Goal: Information Seeking & Learning: Learn about a topic

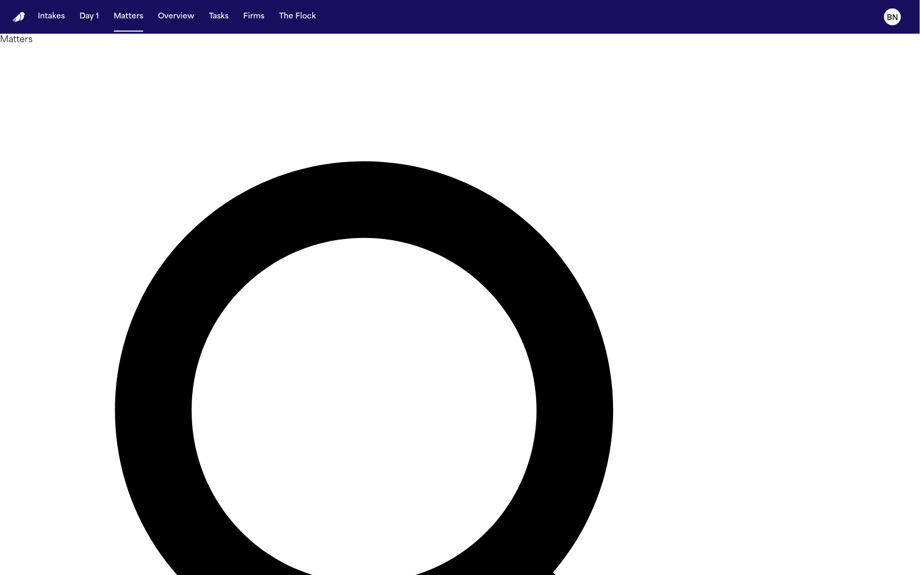
type input "*****"
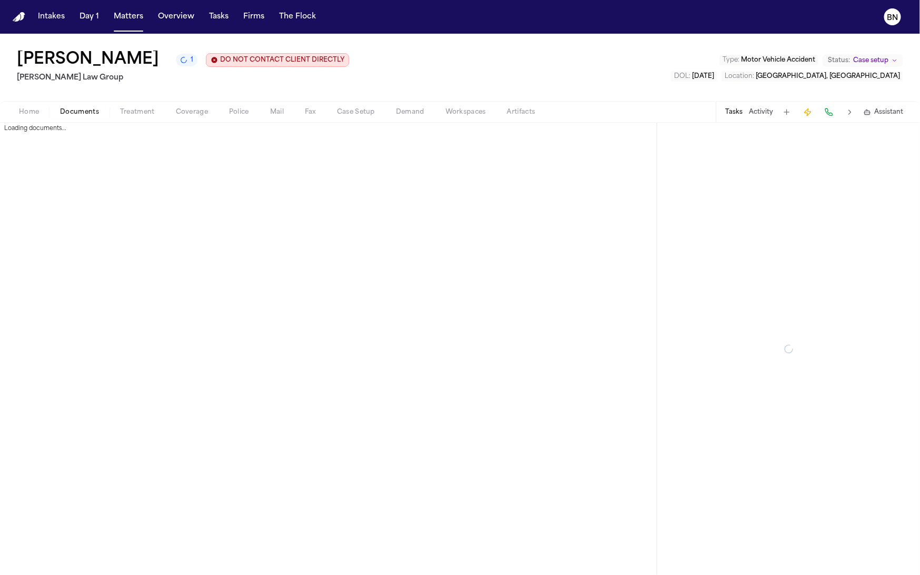
click at [80, 114] on span "Documents" at bounding box center [79, 112] width 39 height 8
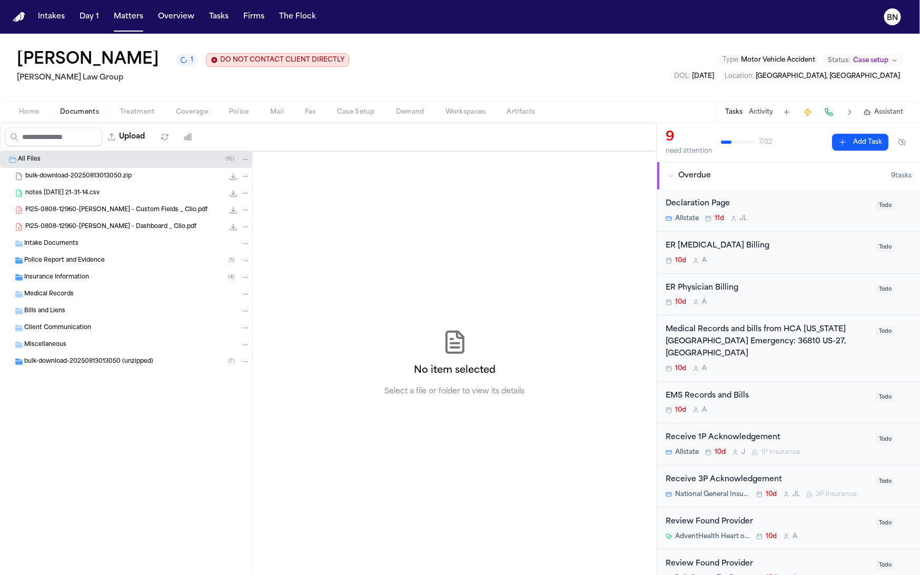
click at [82, 260] on span "Police Report and Evidence" at bounding box center [64, 261] width 81 height 9
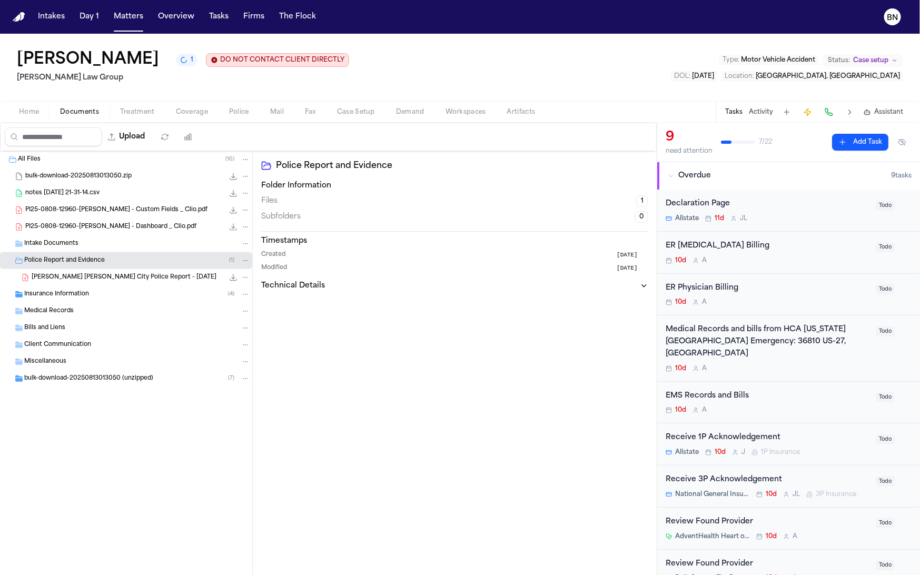
click at [89, 279] on span "R. Valencia Rodriguez - Haines City Police Report - 7.25.25" at bounding box center [124, 277] width 185 height 9
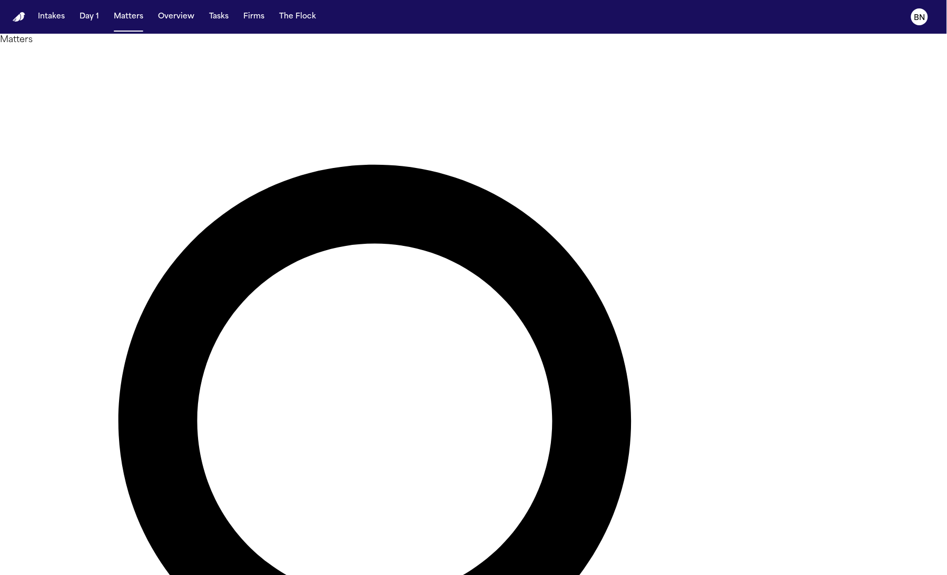
type input "********"
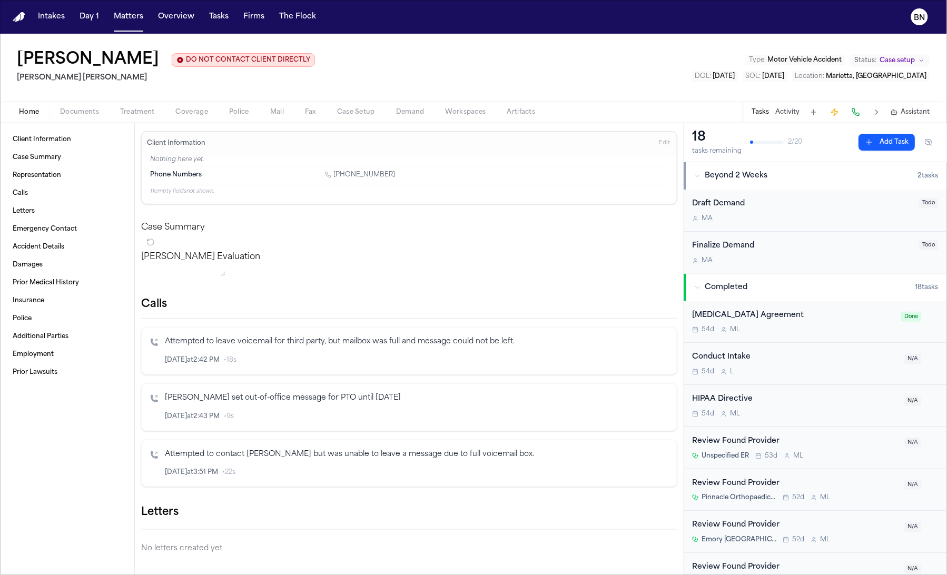
click at [74, 111] on span "Documents" at bounding box center [79, 112] width 39 height 8
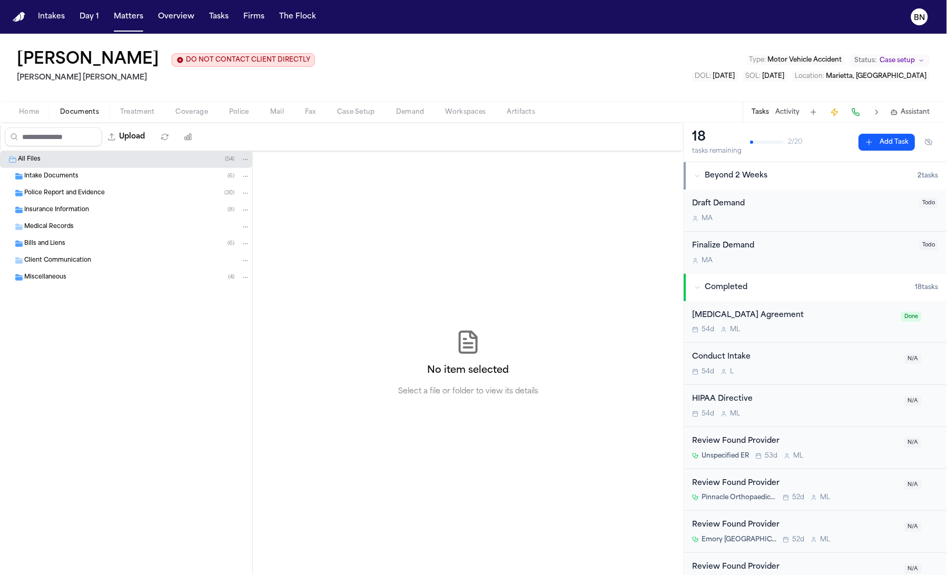
click at [103, 178] on div "Intake Documents ( 6 )" at bounding box center [137, 176] width 226 height 9
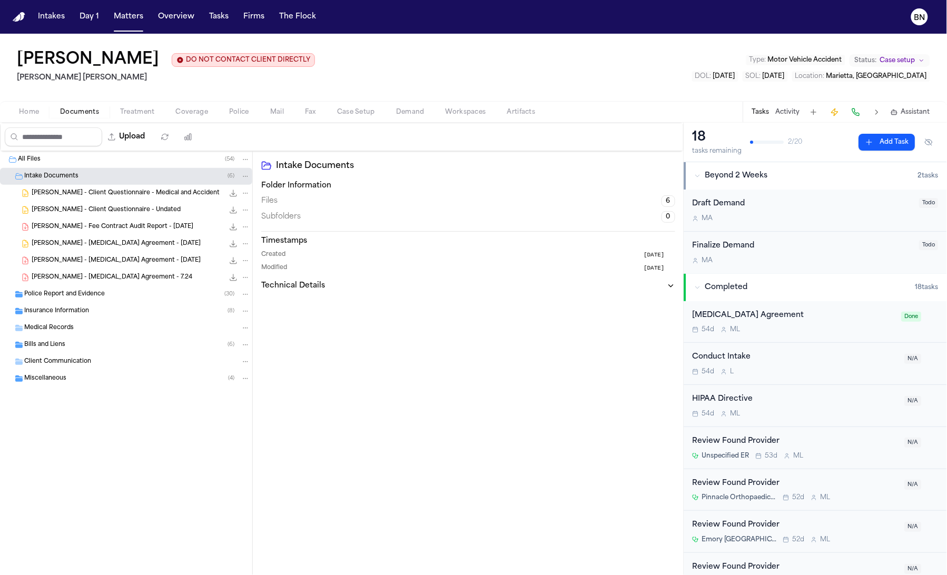
click at [87, 312] on span "Insurance Information" at bounding box center [56, 311] width 65 height 9
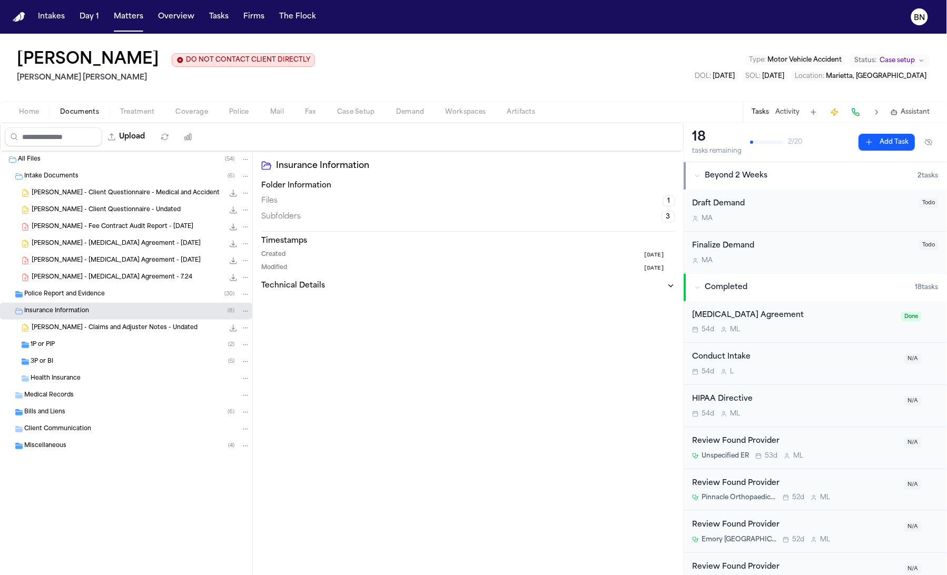
click at [91, 299] on span "Police Report and Evidence" at bounding box center [64, 294] width 81 height 9
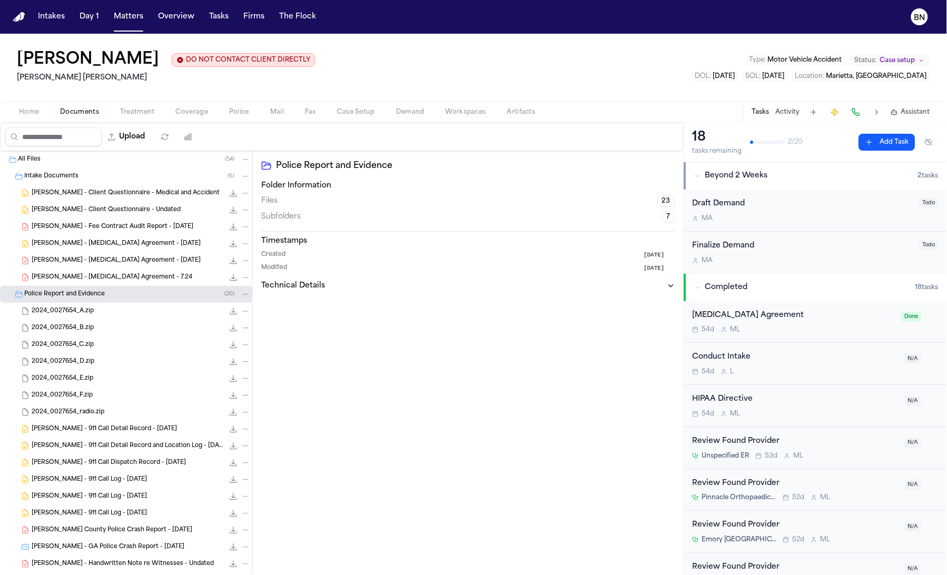
click at [792, 113] on button "Activity" at bounding box center [788, 112] width 24 height 8
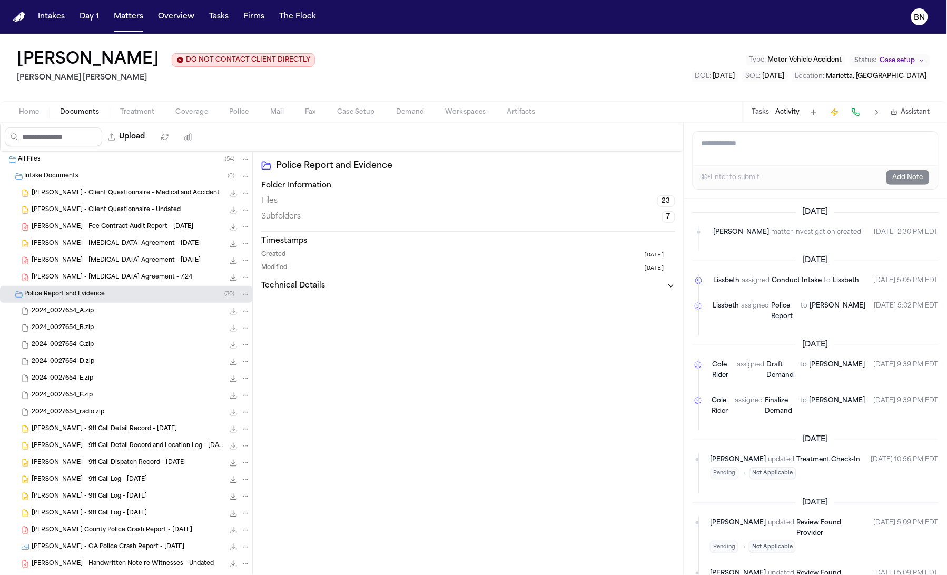
click at [760, 118] on div "Tasks Activity Assistant" at bounding box center [841, 112] width 196 height 21
click at [758, 110] on button "Tasks" at bounding box center [760, 112] width 17 height 8
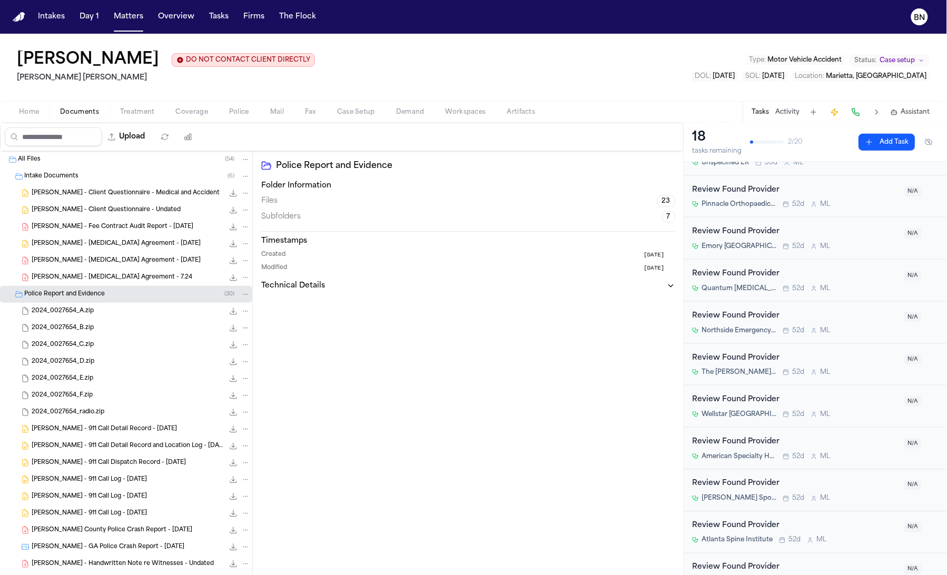
scroll to position [484, 0]
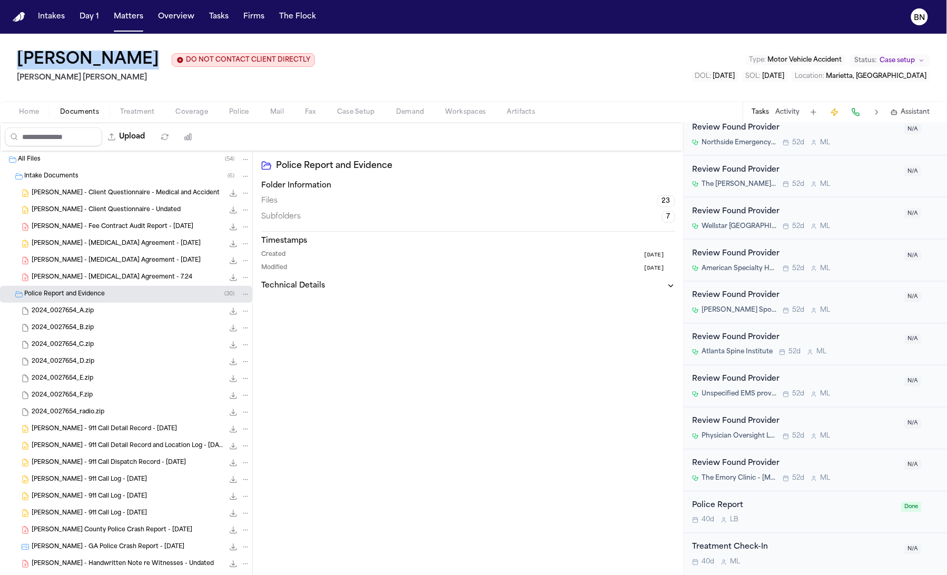
drag, startPoint x: 132, startPoint y: 53, endPoint x: 21, endPoint y: 56, distance: 111.7
click at [21, 56] on div "[PERSON_NAME] DO NOT CONTACT CLIENT DIRECTLY DO NOT CONTACT" at bounding box center [166, 60] width 298 height 19
copy h1 "[PERSON_NAME]"
click at [117, 23] on button "Matters" at bounding box center [129, 16] width 38 height 19
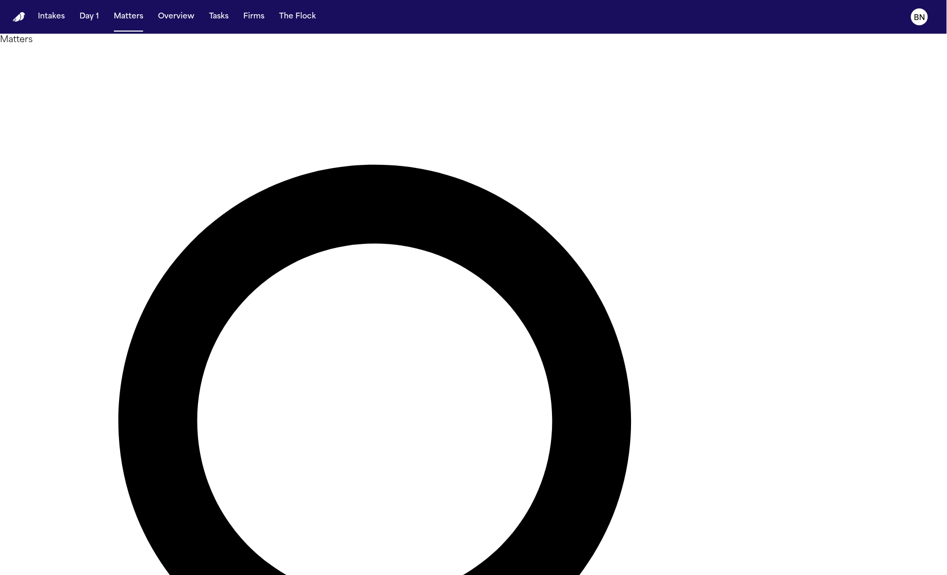
paste input "**"
type input "**********"
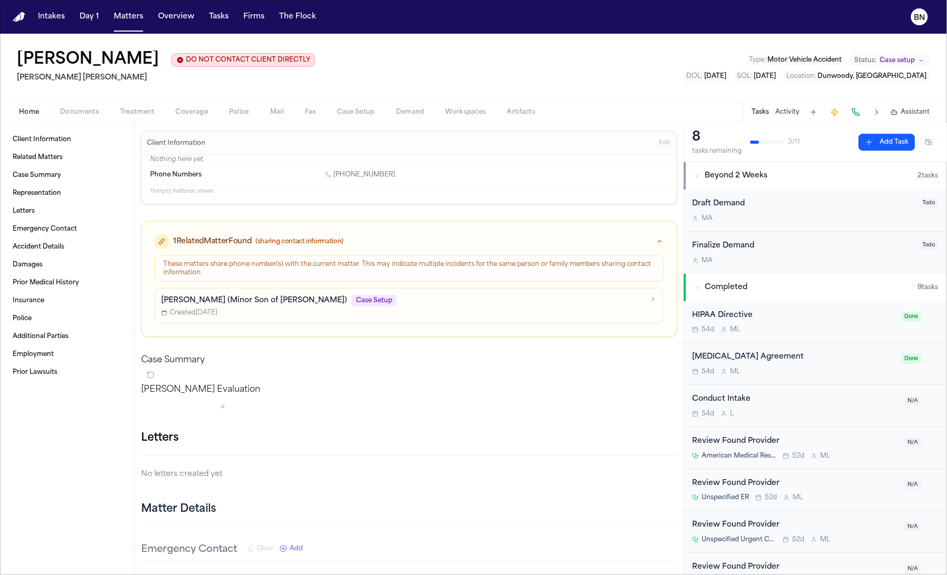
click at [89, 109] on span "Documents" at bounding box center [79, 112] width 39 height 8
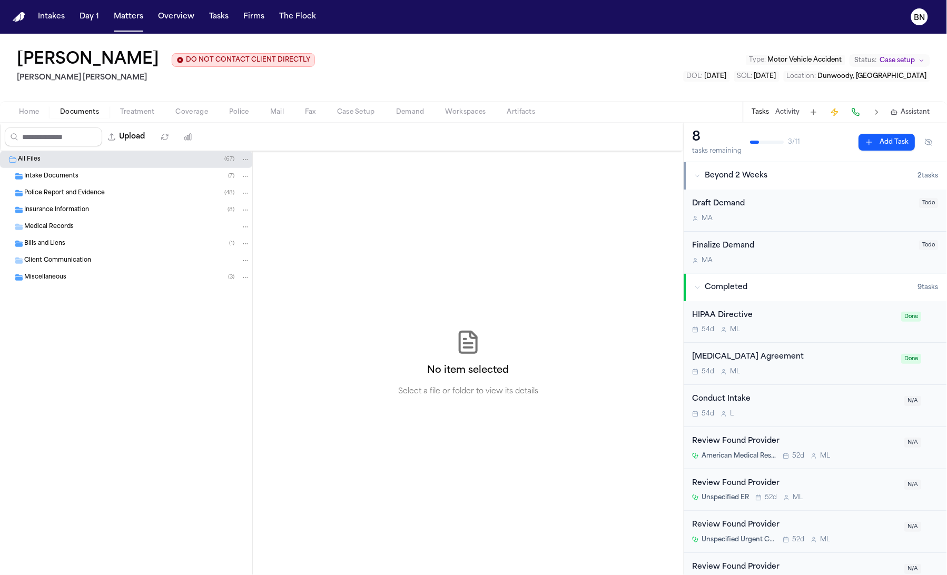
click at [790, 114] on button "Activity" at bounding box center [788, 112] width 24 height 8
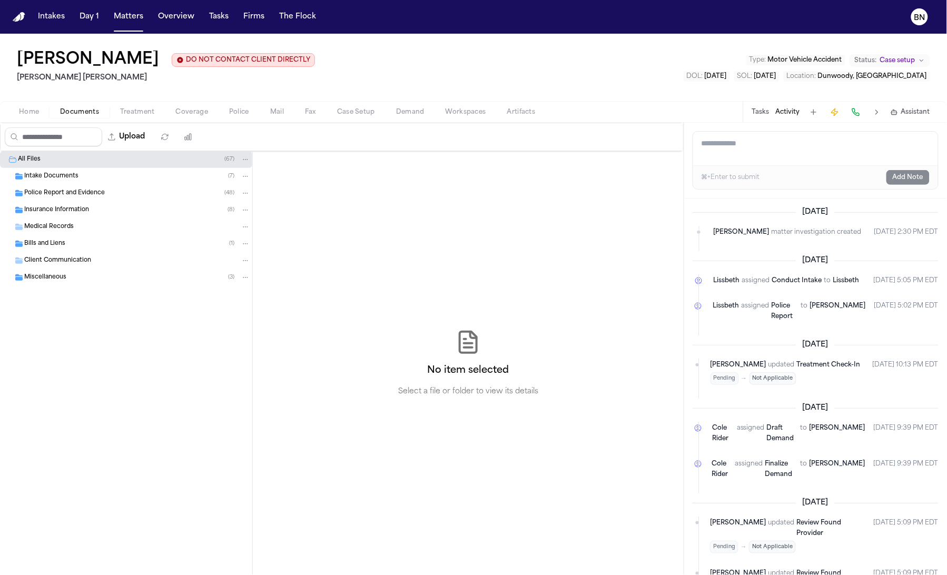
click at [133, 22] on button "Matters" at bounding box center [129, 16] width 38 height 19
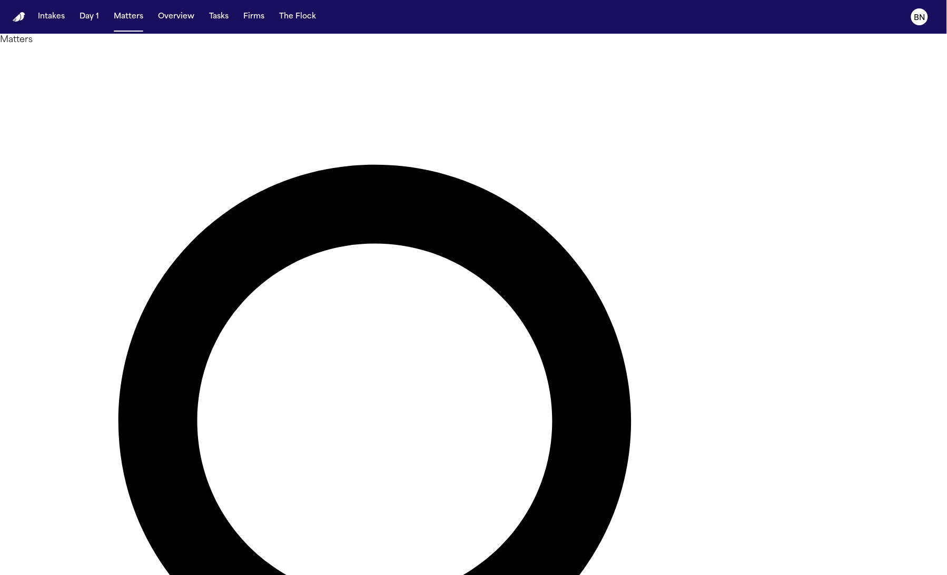
paste input "***"
type input "**********"
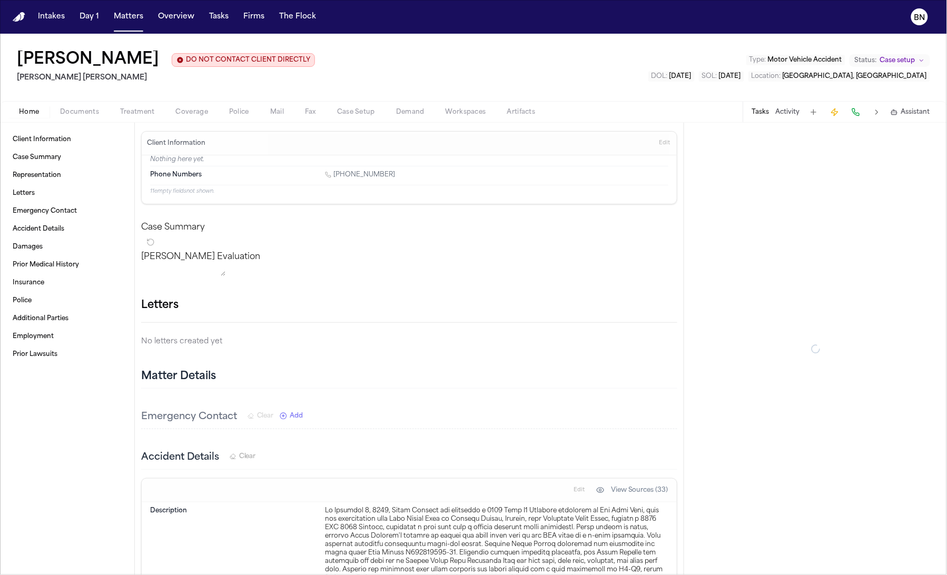
click at [793, 121] on div "Tasks Activity Assistant" at bounding box center [841, 112] width 196 height 21
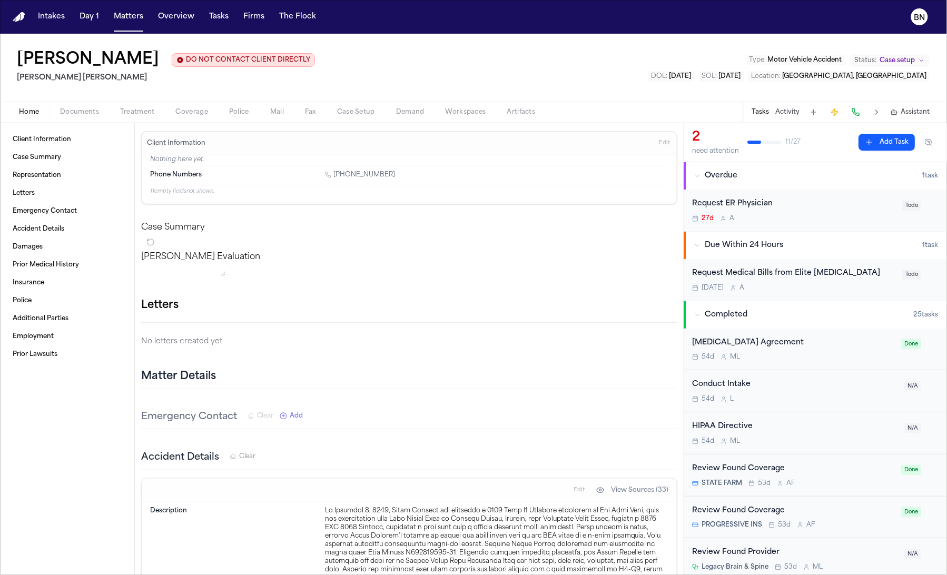
click at [791, 115] on button "Activity" at bounding box center [788, 112] width 24 height 8
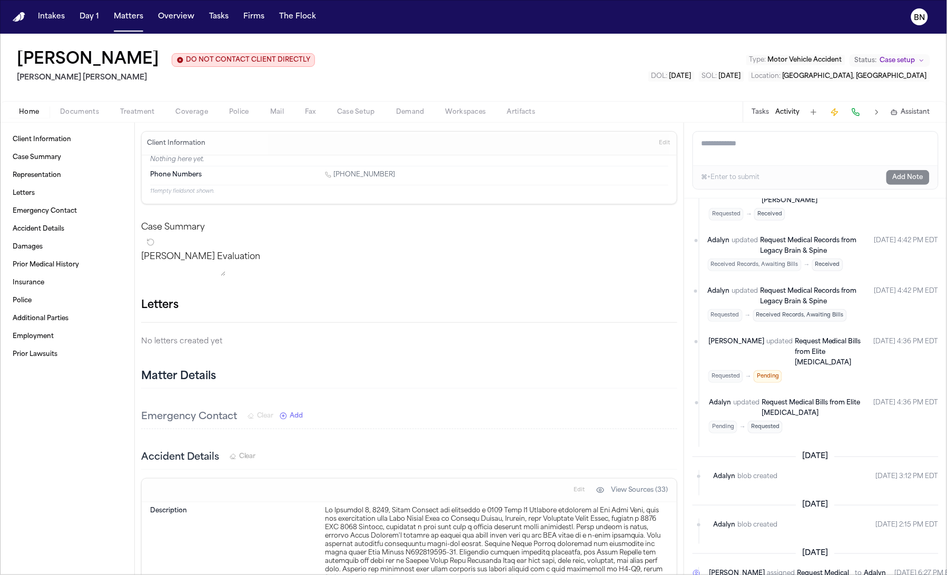
scroll to position [245, 0]
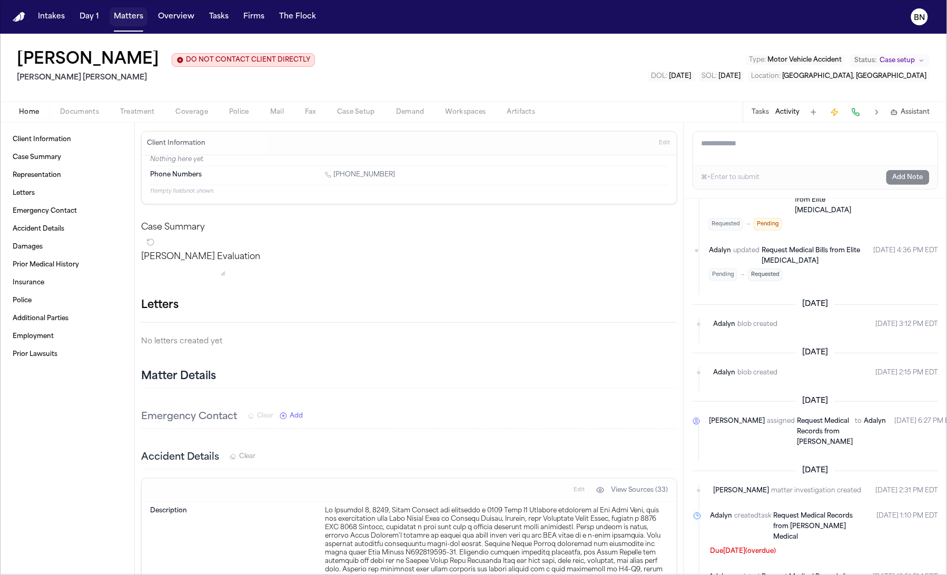
click at [126, 19] on button "Matters" at bounding box center [129, 16] width 38 height 19
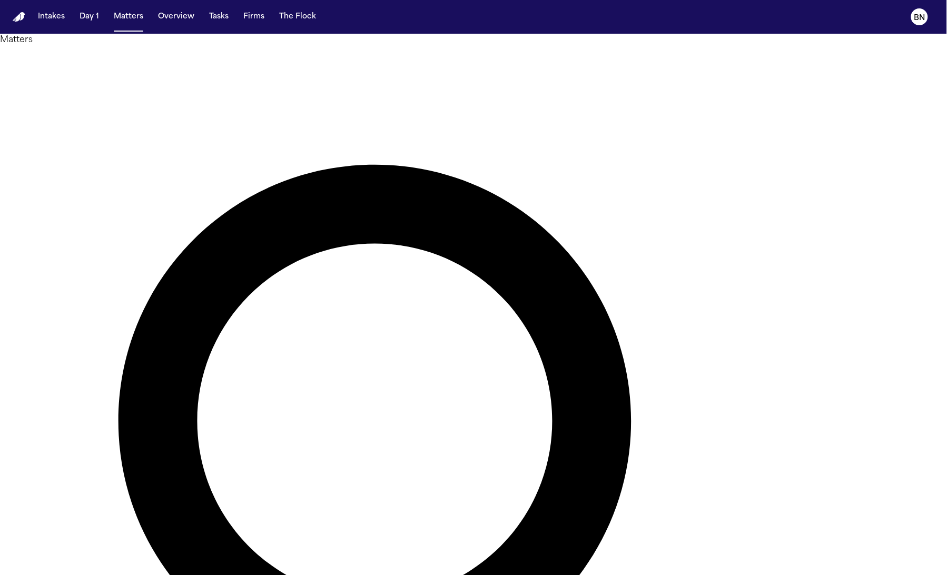
paste input "text"
type input "**********"
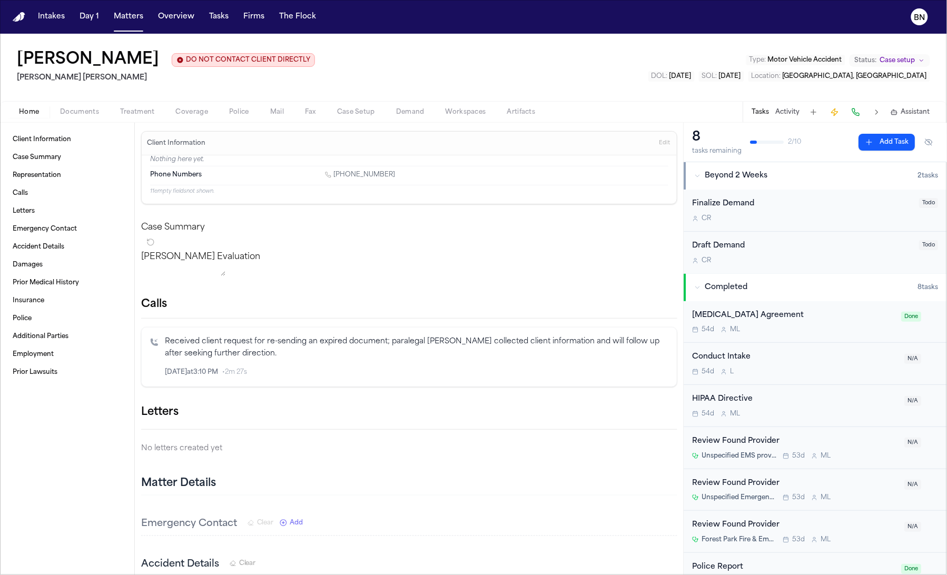
click at [787, 112] on button "Activity" at bounding box center [788, 112] width 24 height 8
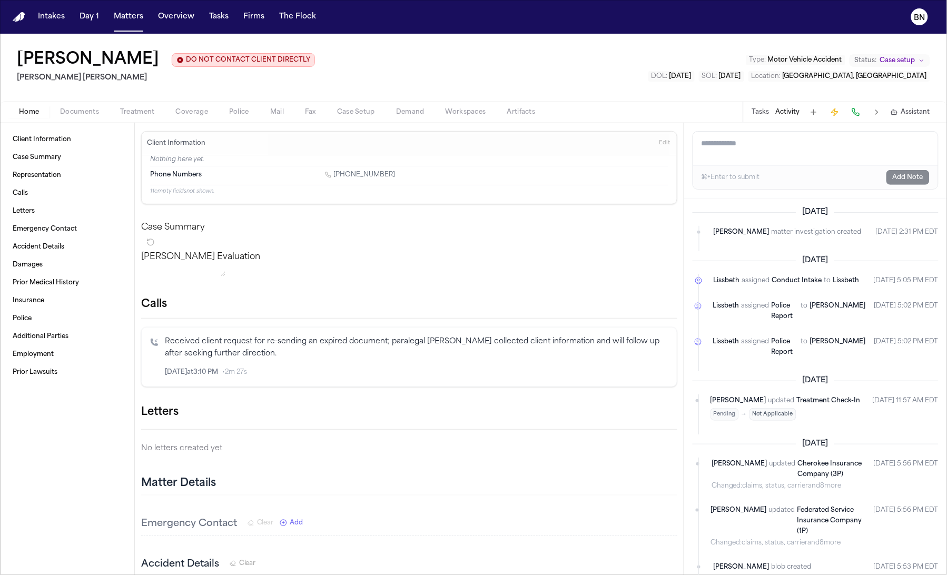
click at [758, 115] on button "Tasks" at bounding box center [760, 112] width 17 height 8
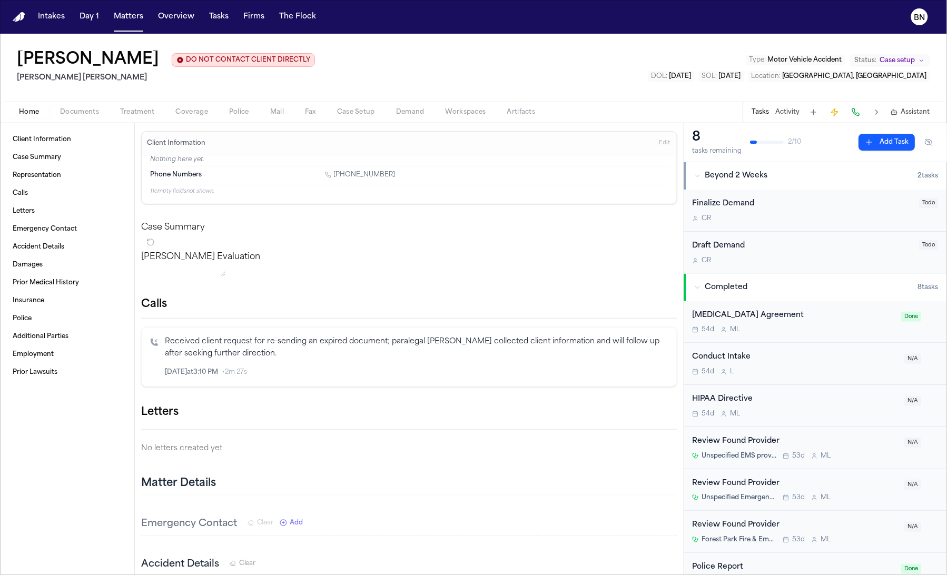
click at [89, 121] on div "Home Documents Treatment Coverage Police Mail Fax Case Setup Demand Workspaces …" at bounding box center [473, 111] width 947 height 21
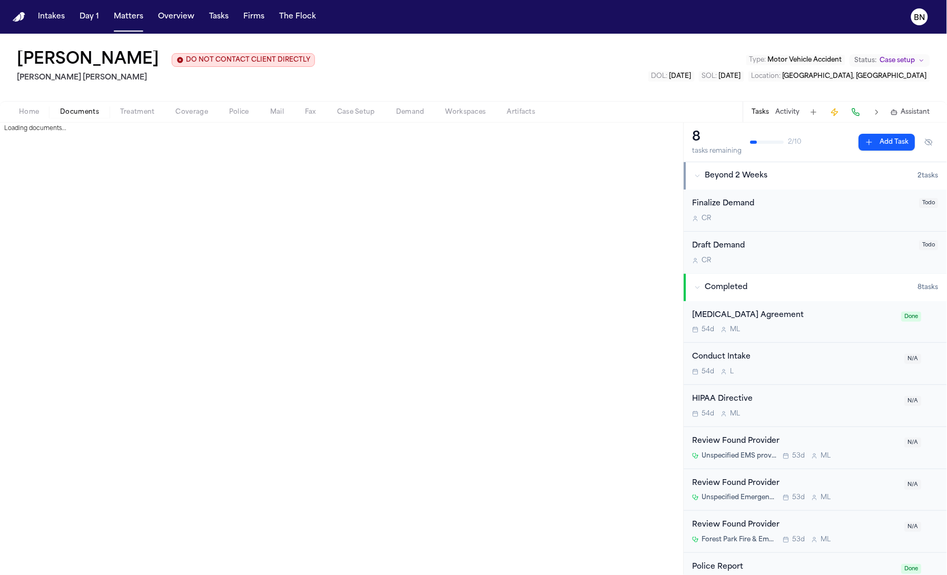
click at [86, 117] on button "Documents" at bounding box center [80, 112] width 60 height 13
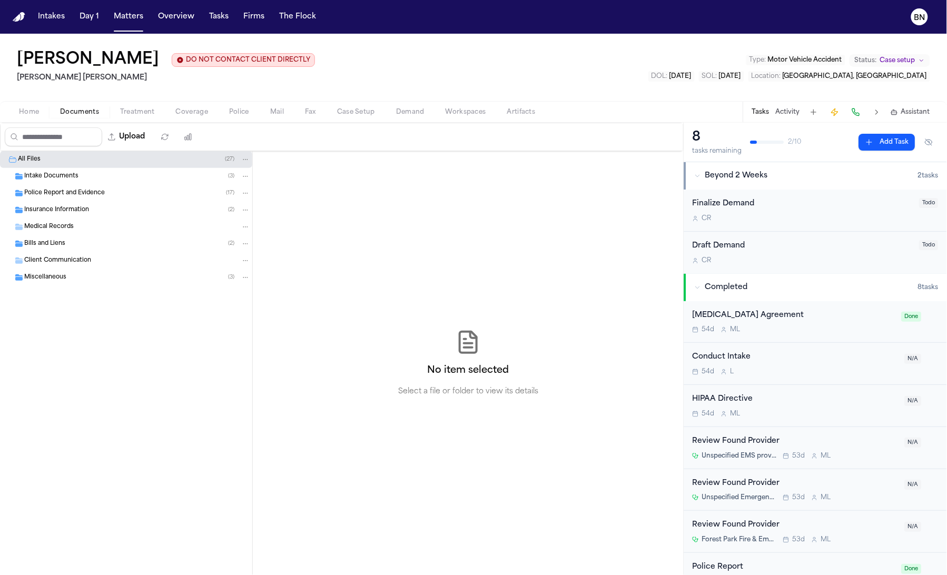
click at [82, 187] on div "Police Report and Evidence ( 17 )" at bounding box center [126, 193] width 252 height 17
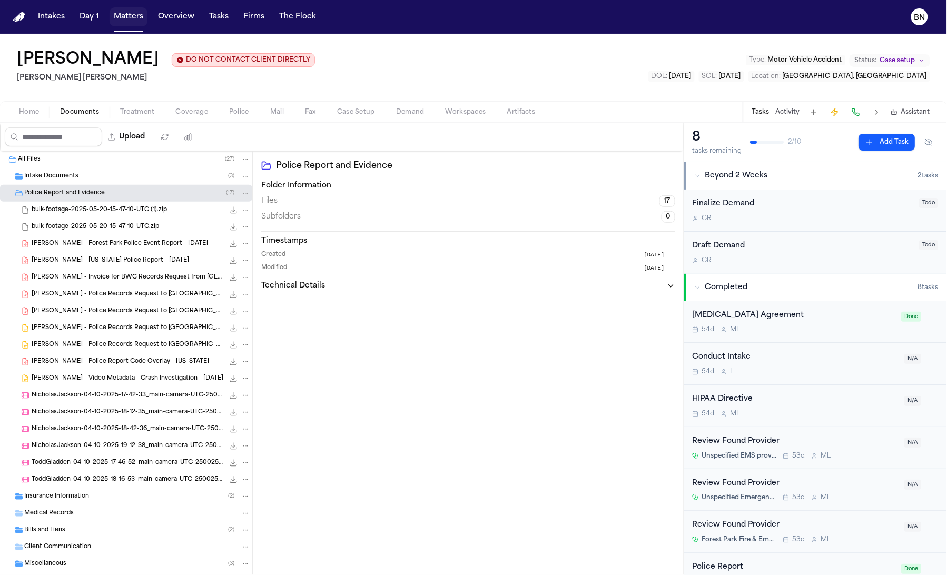
click at [132, 14] on button "Matters" at bounding box center [129, 16] width 38 height 19
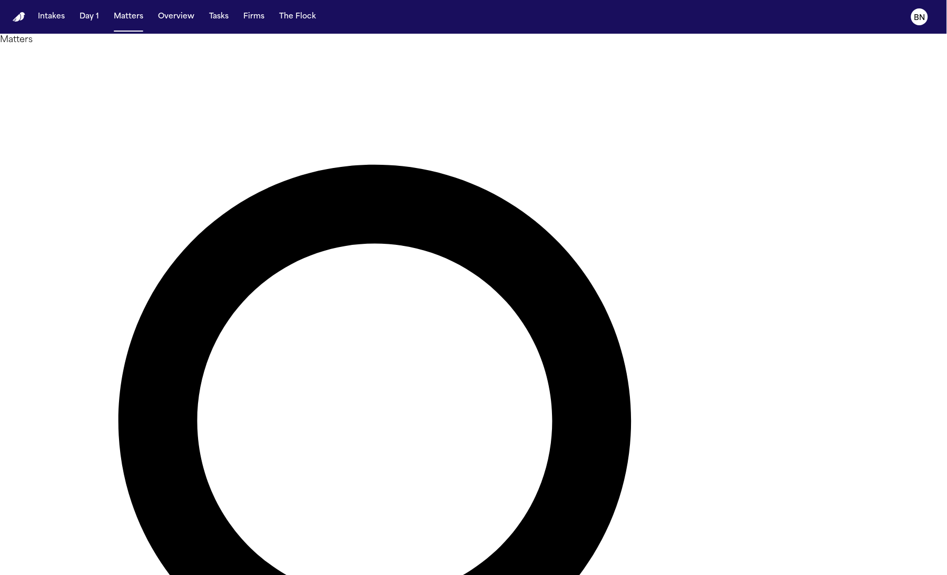
paste input "**"
type input "**********"
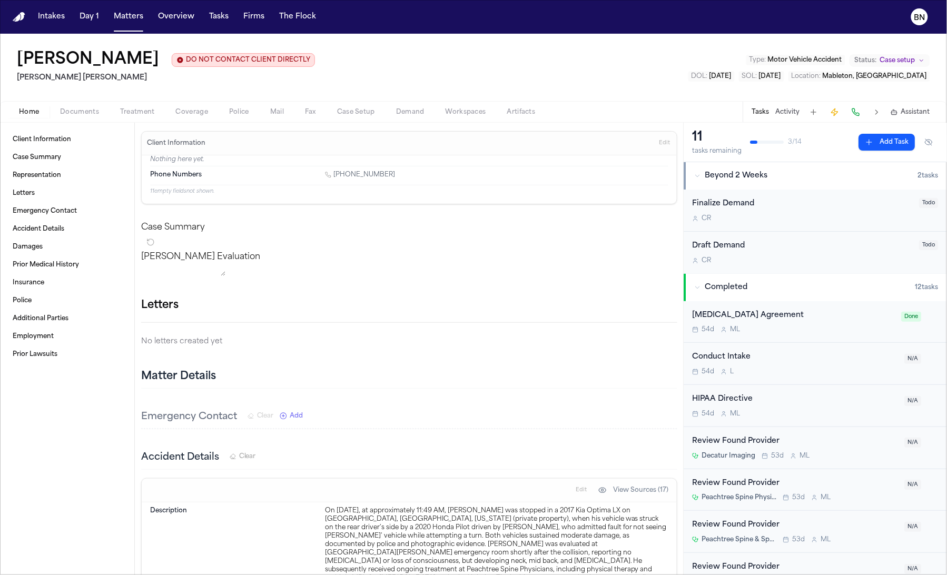
click at [791, 113] on button "Activity" at bounding box center [788, 112] width 24 height 8
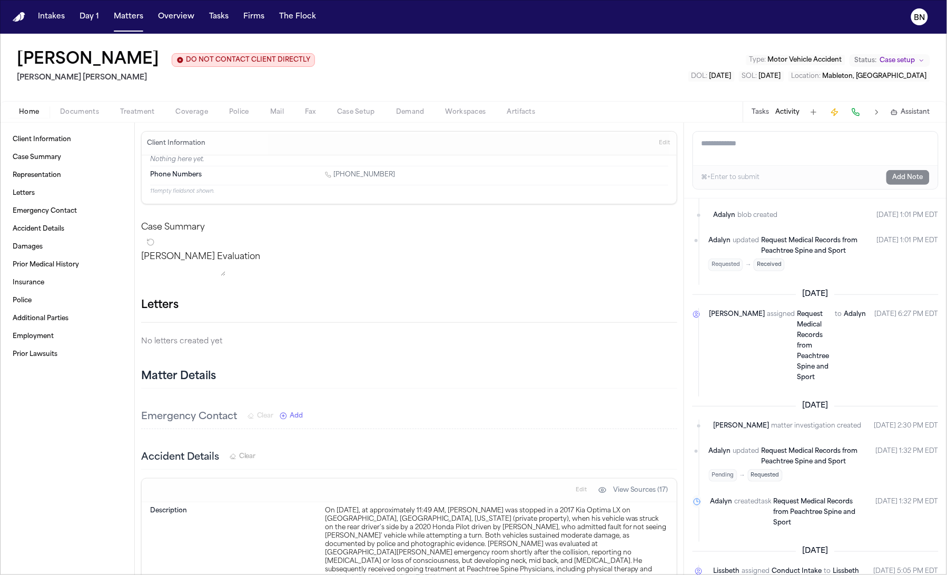
scroll to position [116, 0]
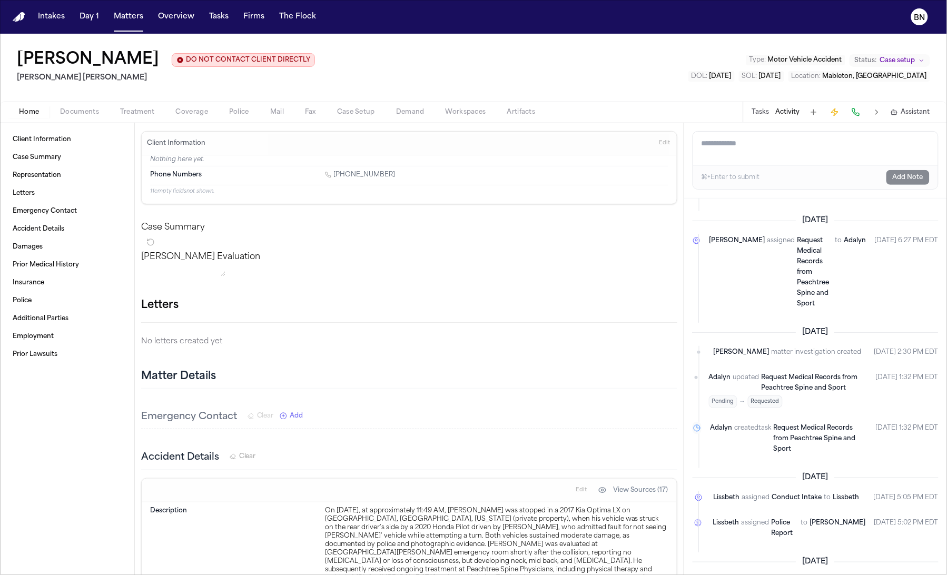
click at [142, 22] on button "Matters" at bounding box center [129, 16] width 38 height 19
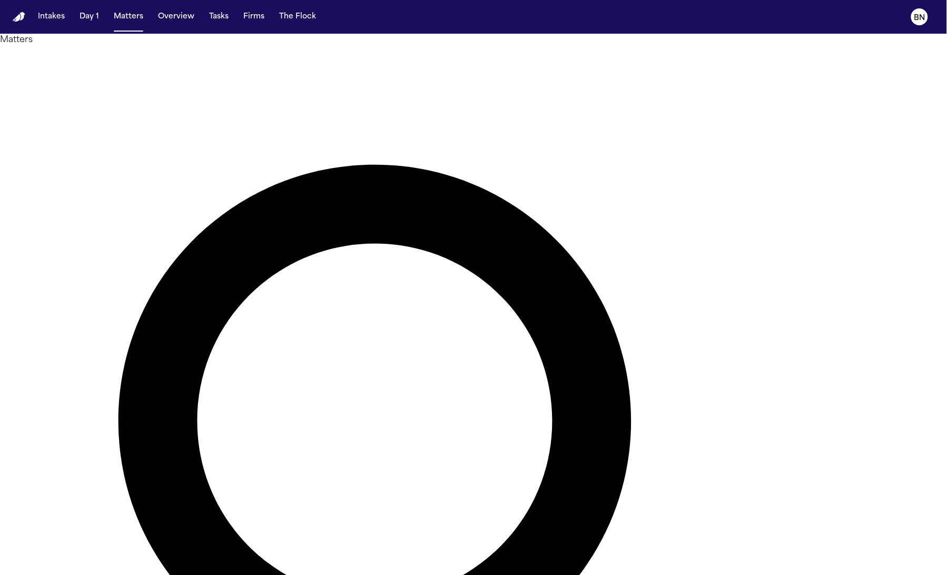
paste input "*****"
type input "**********"
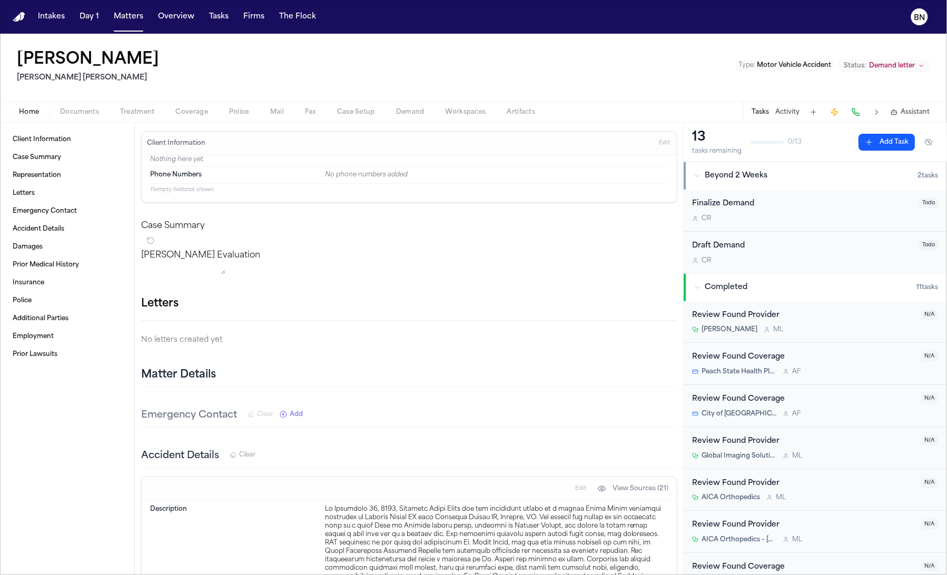
click at [790, 114] on button "Activity" at bounding box center [788, 112] width 24 height 8
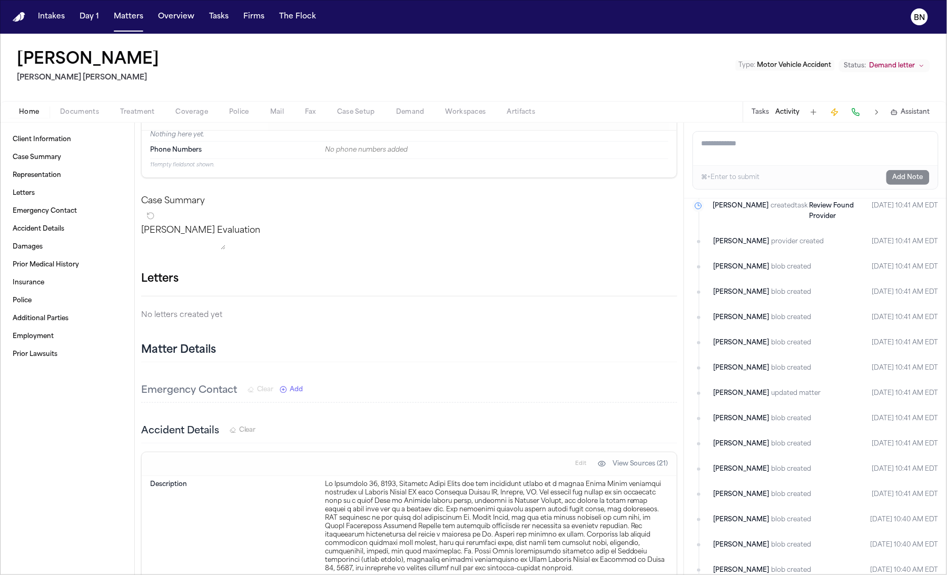
scroll to position [212, 0]
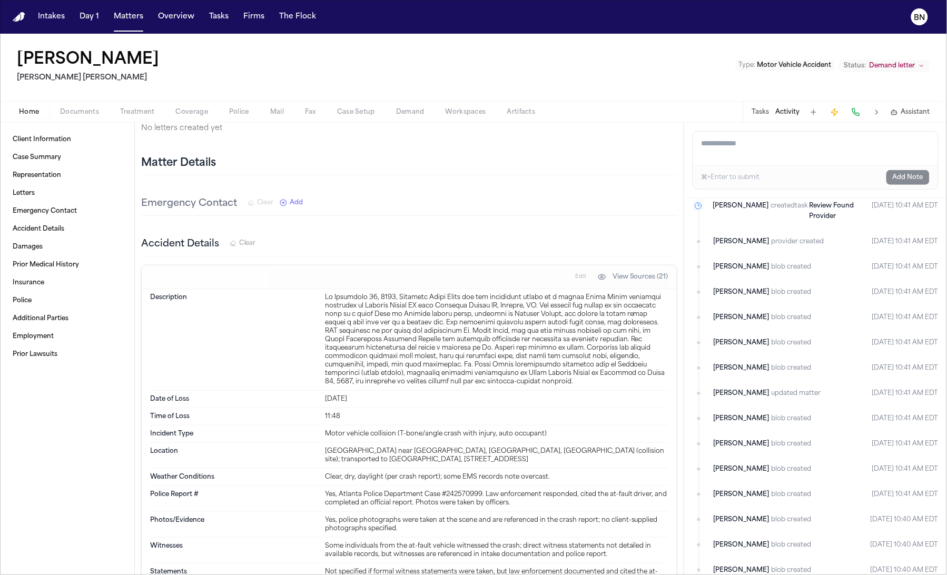
click at [77, 113] on span "Documents" at bounding box center [79, 112] width 39 height 8
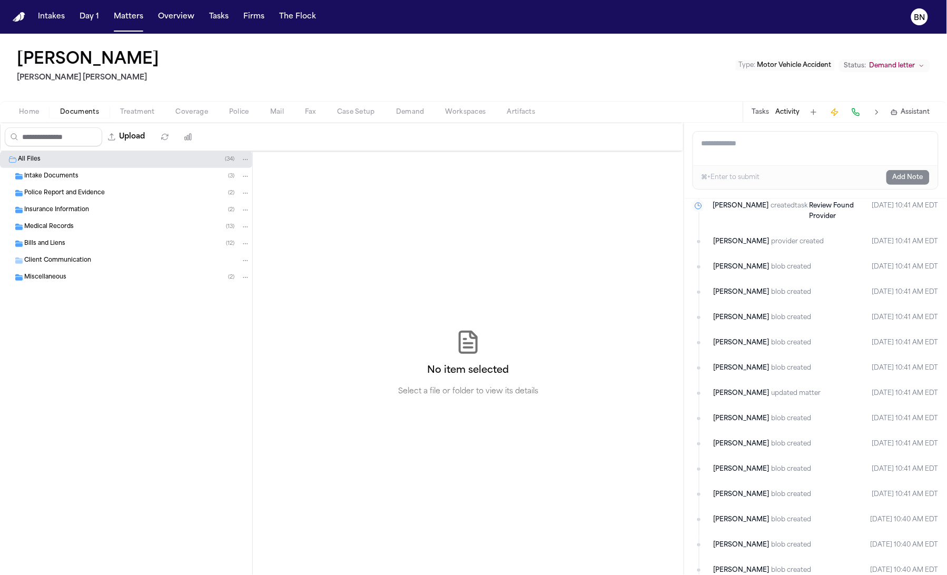
click at [87, 195] on span "Police Report and Evidence" at bounding box center [64, 193] width 81 height 9
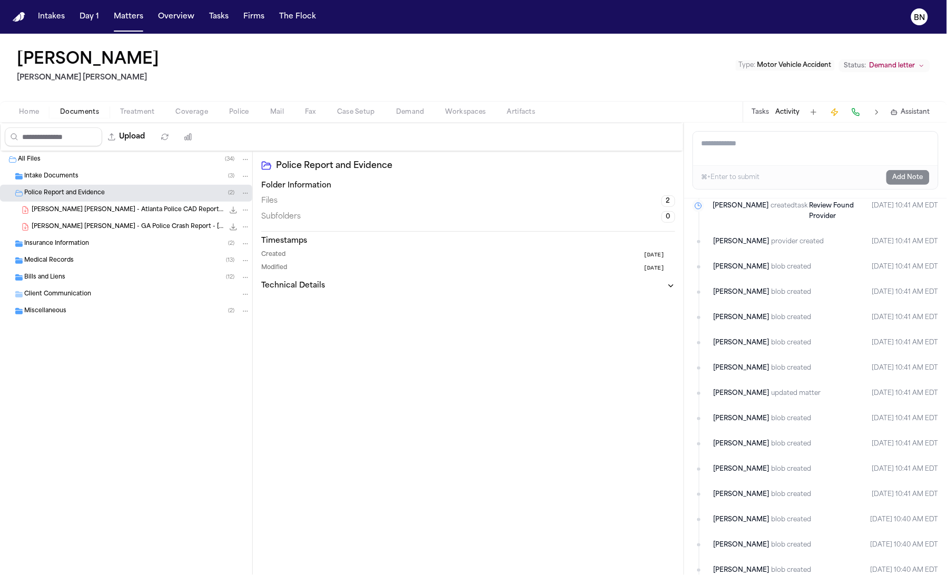
click at [80, 179] on div "Intake Documents ( 3 )" at bounding box center [137, 176] width 226 height 9
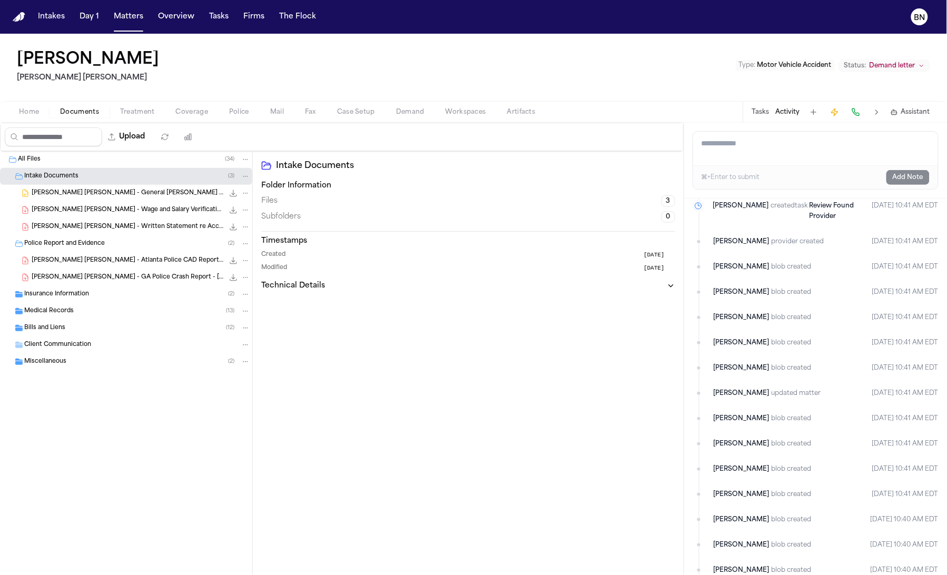
click at [85, 65] on h1 "[PERSON_NAME]" at bounding box center [88, 60] width 142 height 19
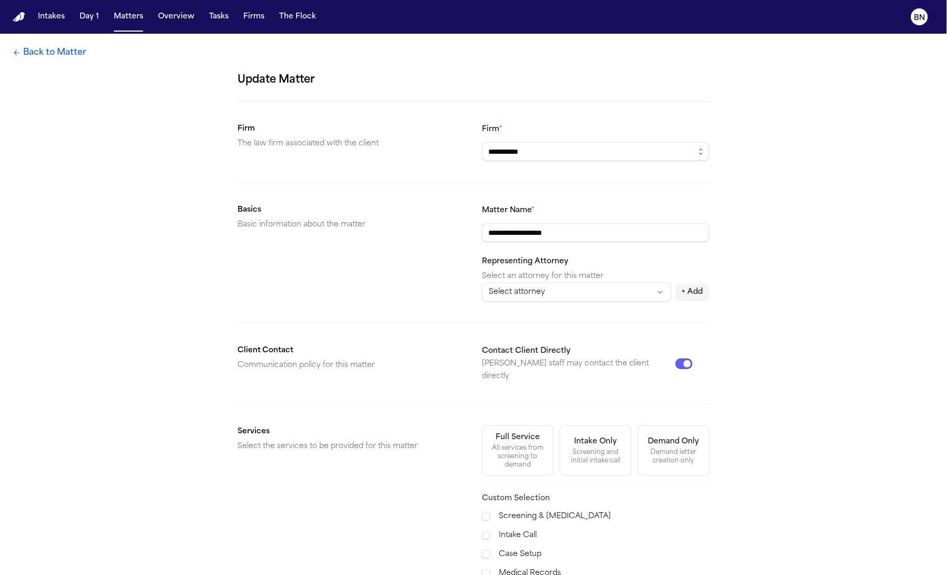
click at [28, 49] on link "Back to Matter" at bounding box center [50, 52] width 74 height 13
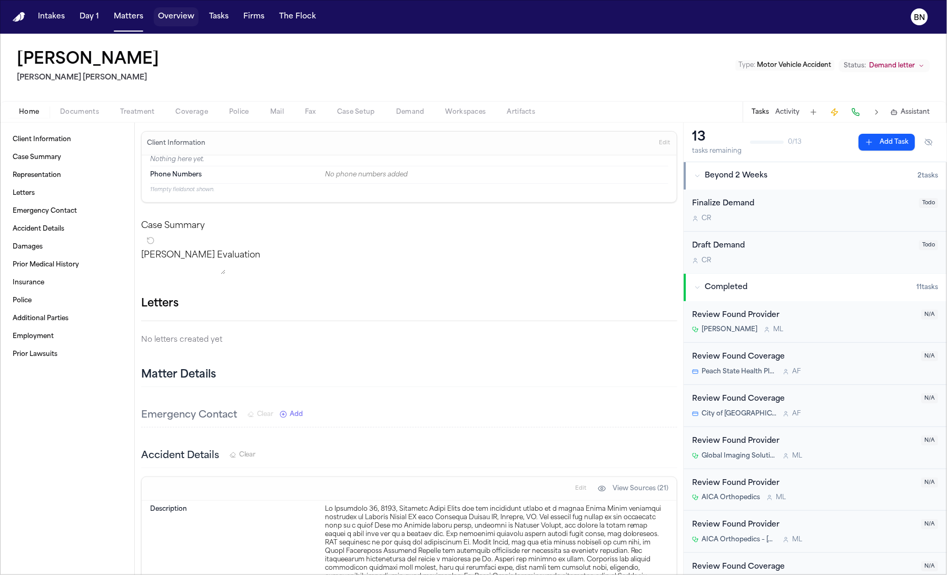
click at [138, 13] on button "Matters" at bounding box center [129, 16] width 38 height 19
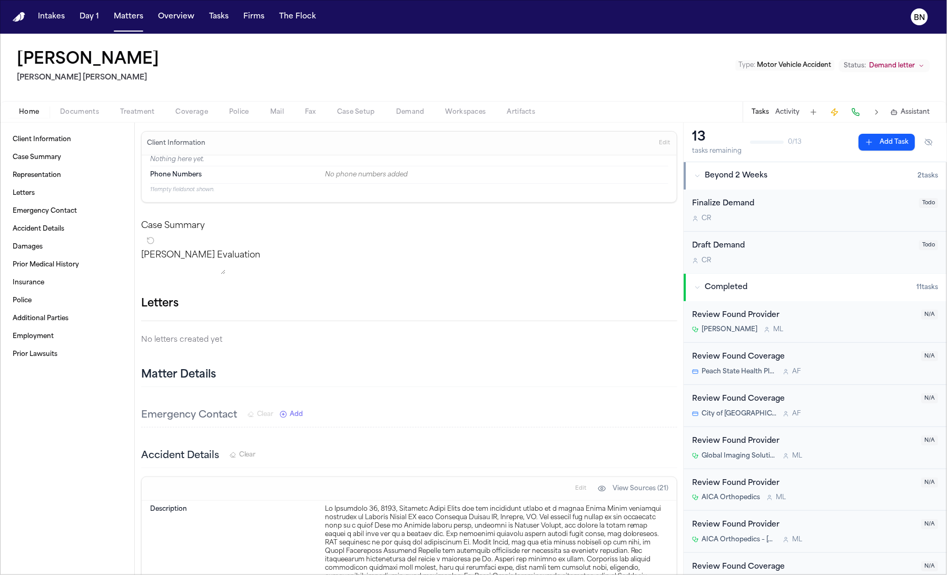
click at [159, 62] on h1 "[PERSON_NAME]" at bounding box center [88, 60] width 142 height 19
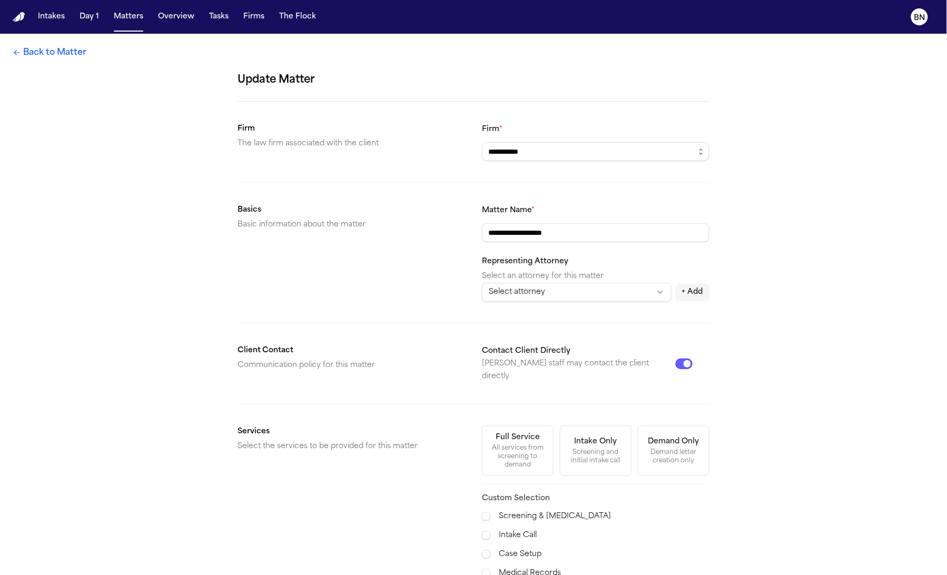
click at [671, 448] on div "Demand letter creation only" at bounding box center [674, 456] width 58 height 17
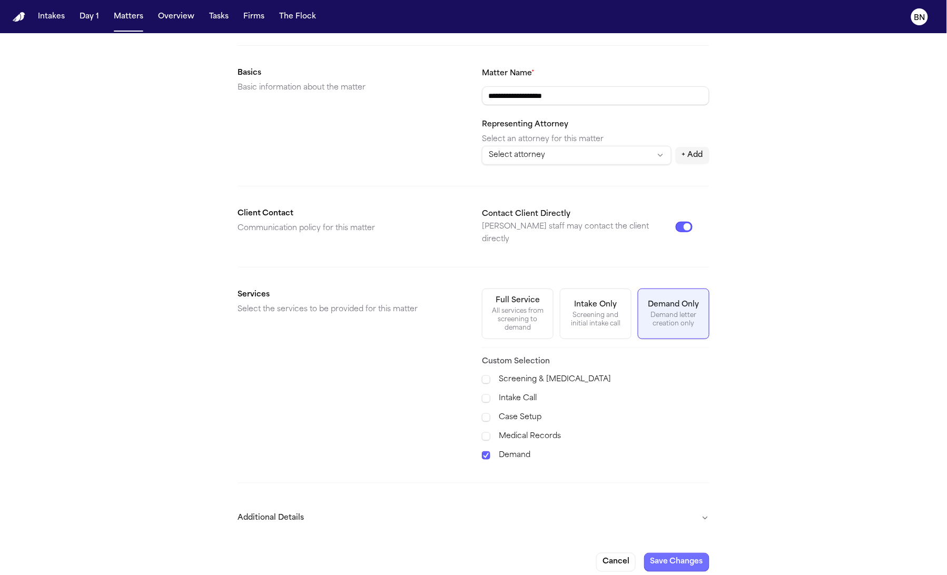
click at [675, 554] on button "Save Changes" at bounding box center [676, 562] width 65 height 19
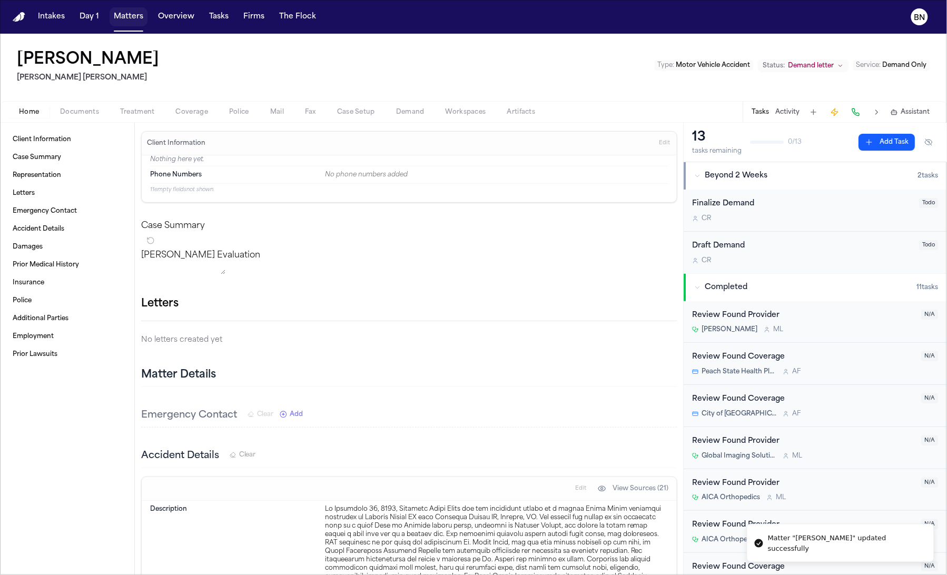
click at [130, 18] on button "Matters" at bounding box center [129, 16] width 38 height 19
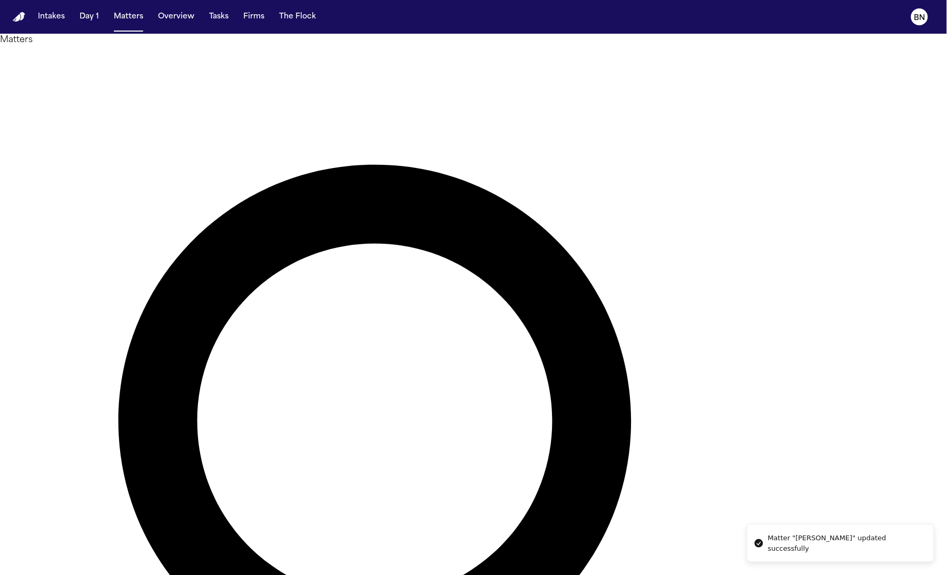
paste input "text"
type input "**********"
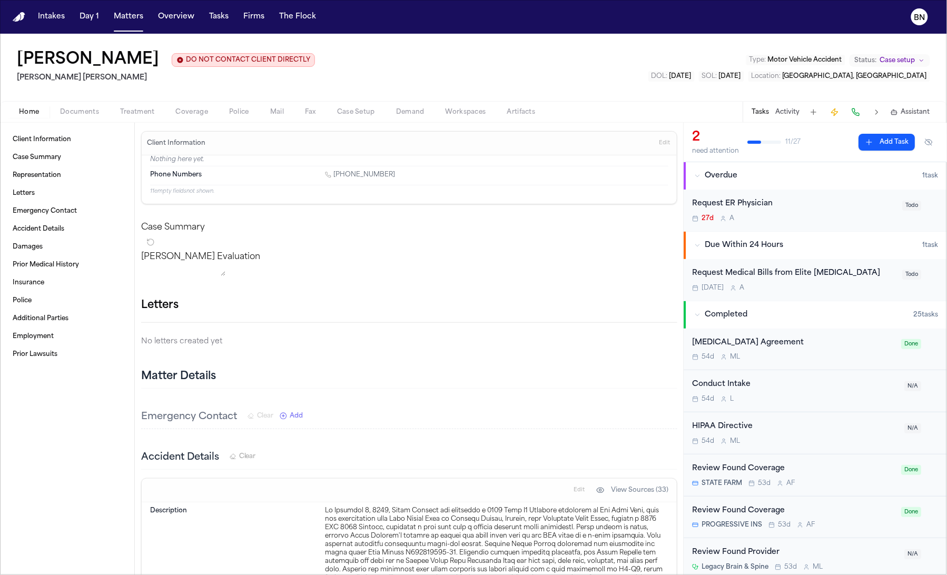
click at [781, 111] on button "Activity" at bounding box center [788, 112] width 24 height 8
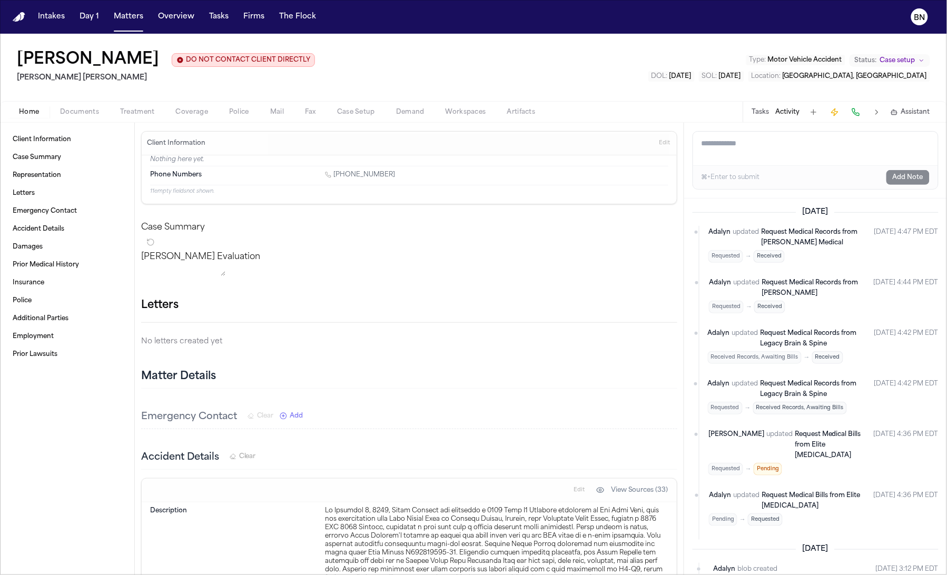
click at [86, 68] on h1 "[PERSON_NAME]" at bounding box center [88, 60] width 142 height 19
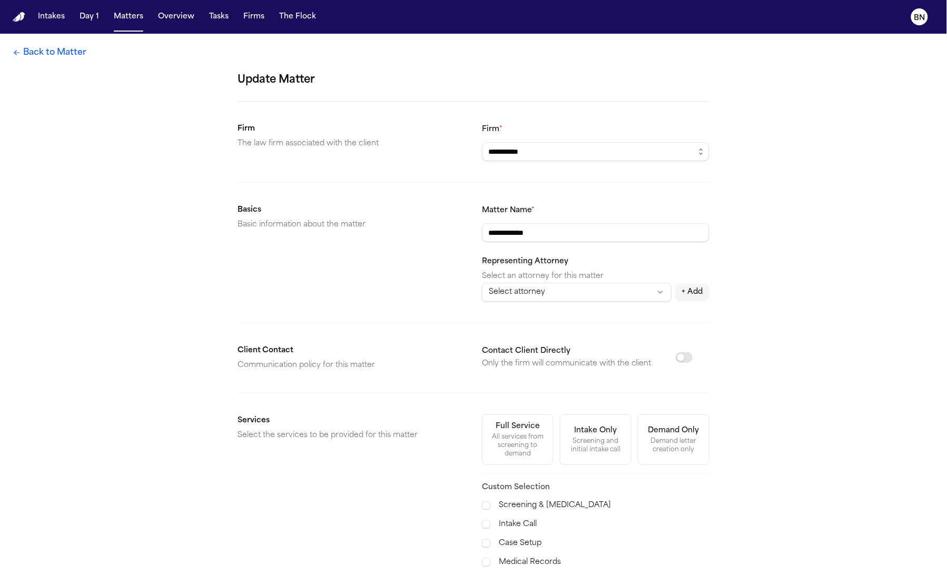
scroll to position [137, 0]
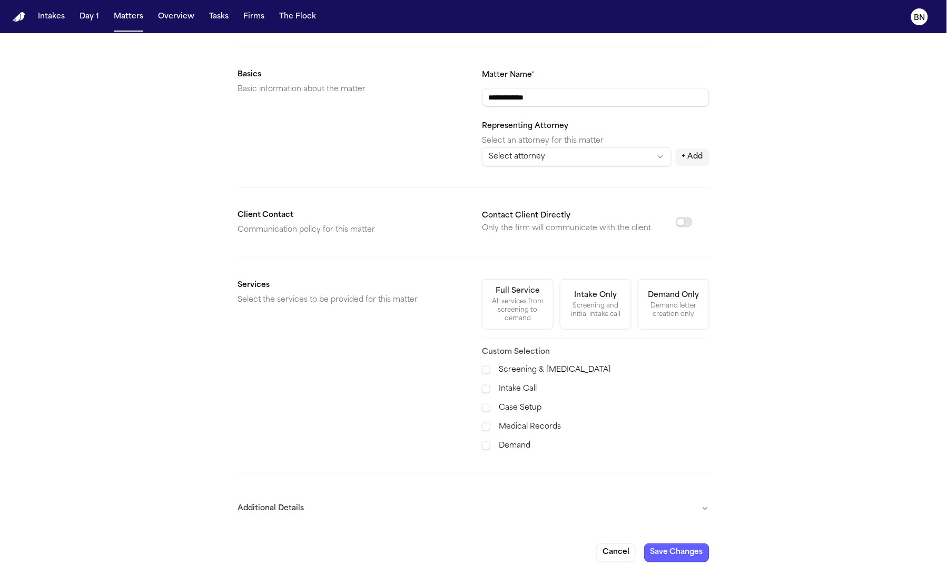
click at [508, 445] on label "Demand" at bounding box center [604, 446] width 211 height 13
click at [674, 550] on button "Save Changes" at bounding box center [676, 553] width 65 height 19
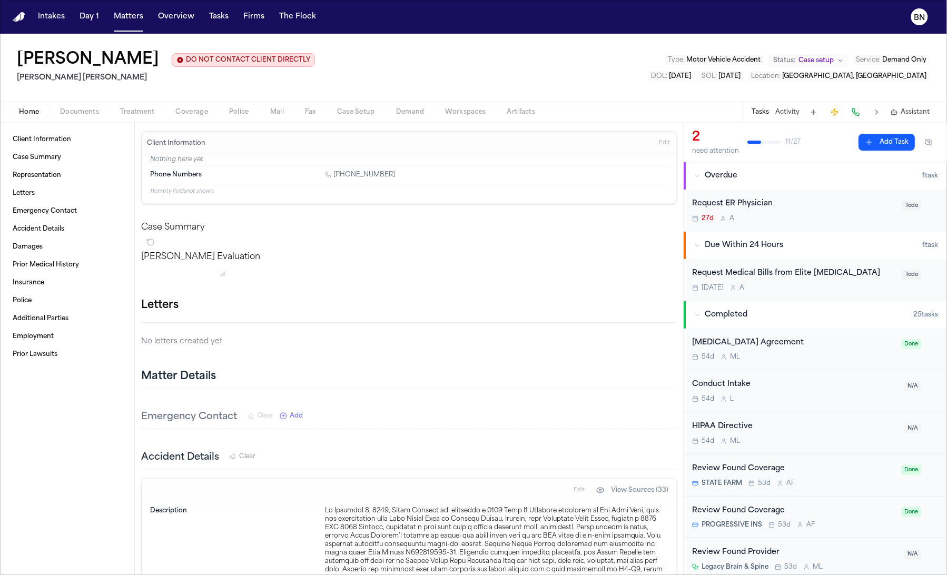
click at [814, 61] on span "Case setup" at bounding box center [816, 60] width 35 height 8
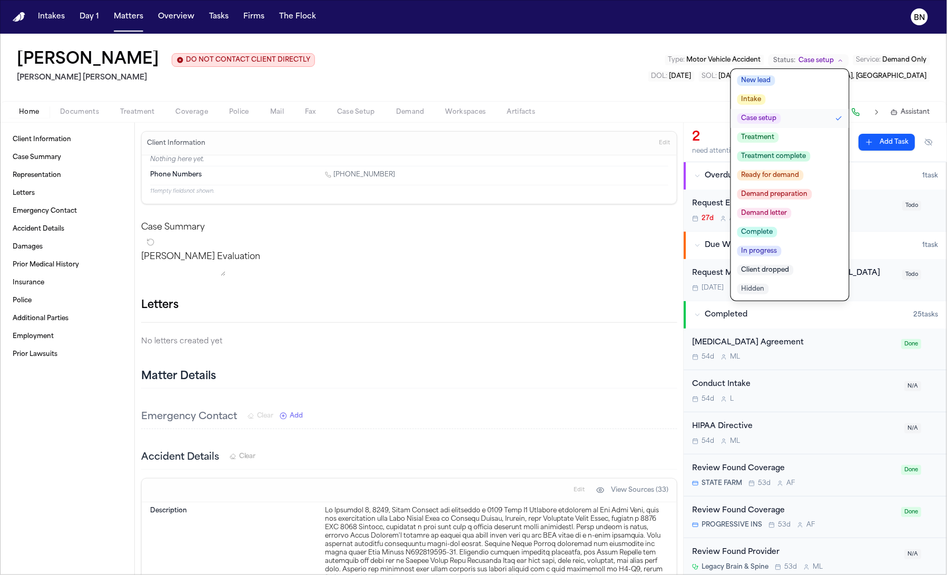
click at [796, 210] on button "Demand letter" at bounding box center [790, 213] width 118 height 19
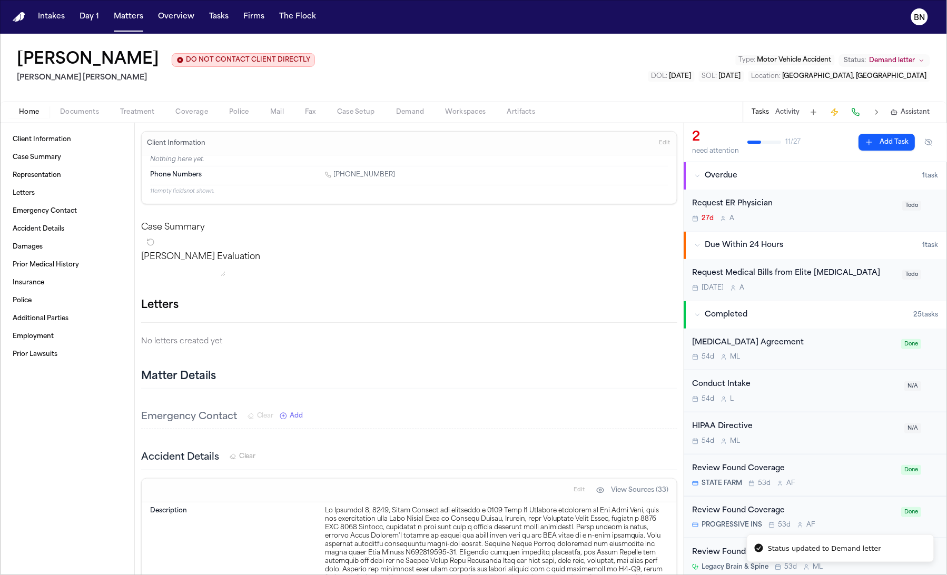
click at [892, 60] on span "Demand letter" at bounding box center [893, 60] width 46 height 8
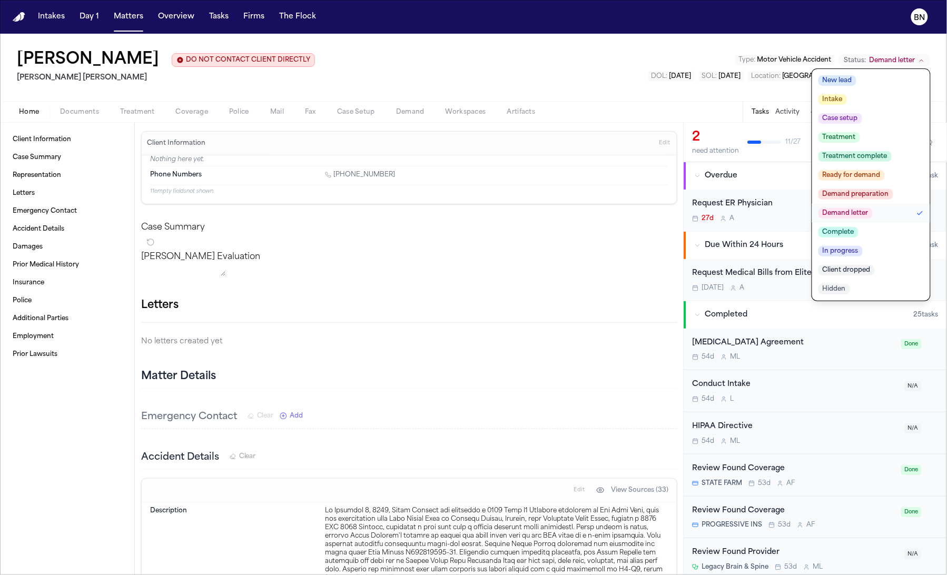
click at [583, 72] on div "[PERSON_NAME] DO NOT CONTACT CLIENT DIRECTLY DO NOT CONTACT [PERSON_NAME] [PERS…" at bounding box center [473, 67] width 947 height 67
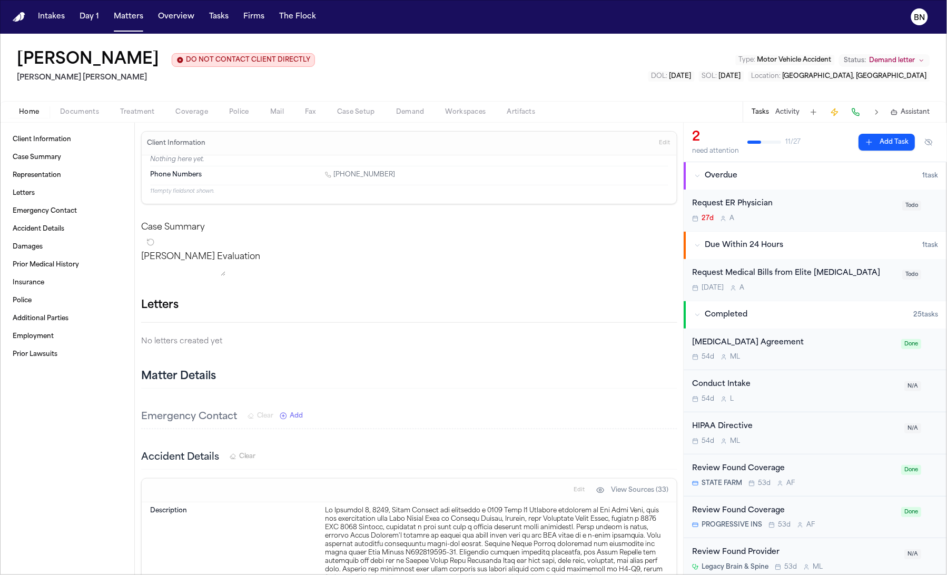
click at [125, 24] on button "Matters" at bounding box center [129, 16] width 38 height 19
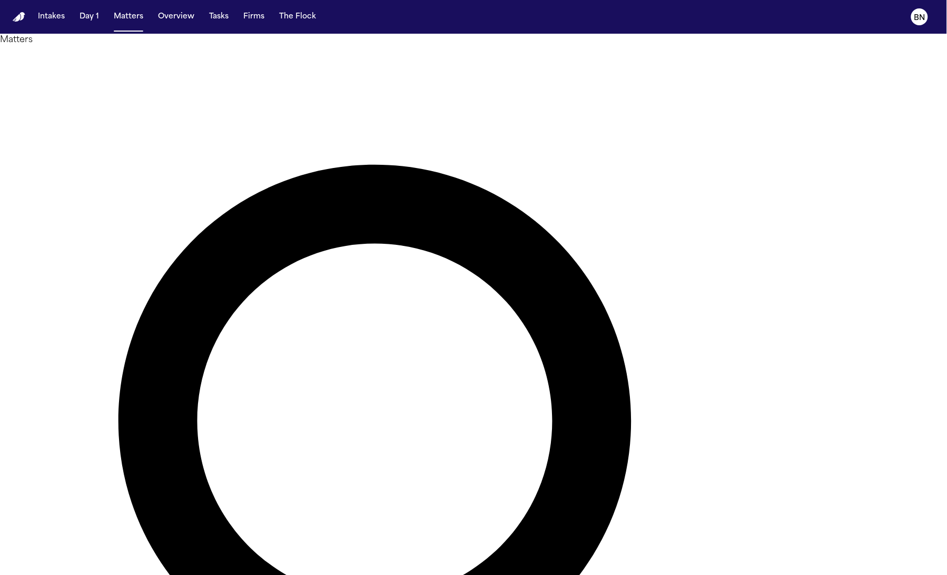
type input "********"
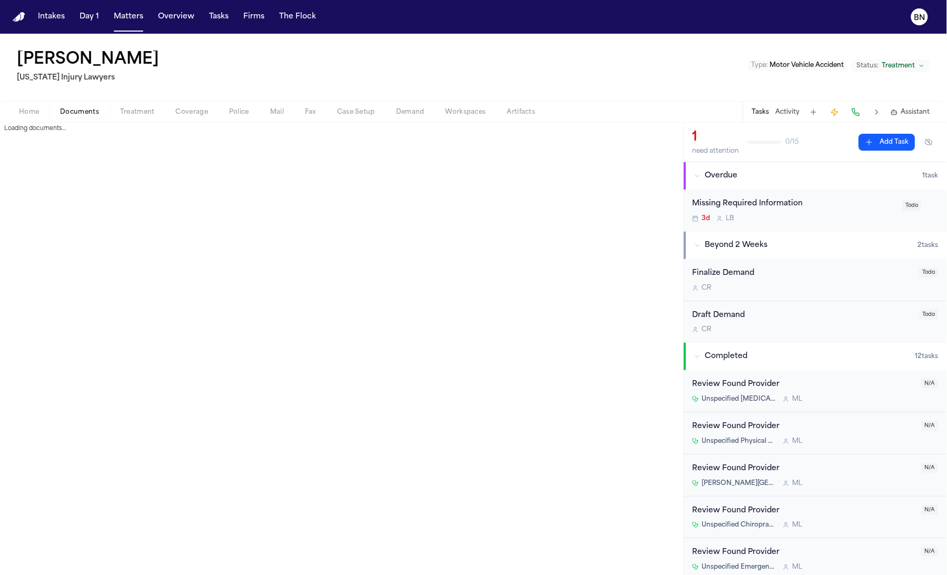
click at [90, 114] on span "Documents" at bounding box center [79, 112] width 39 height 8
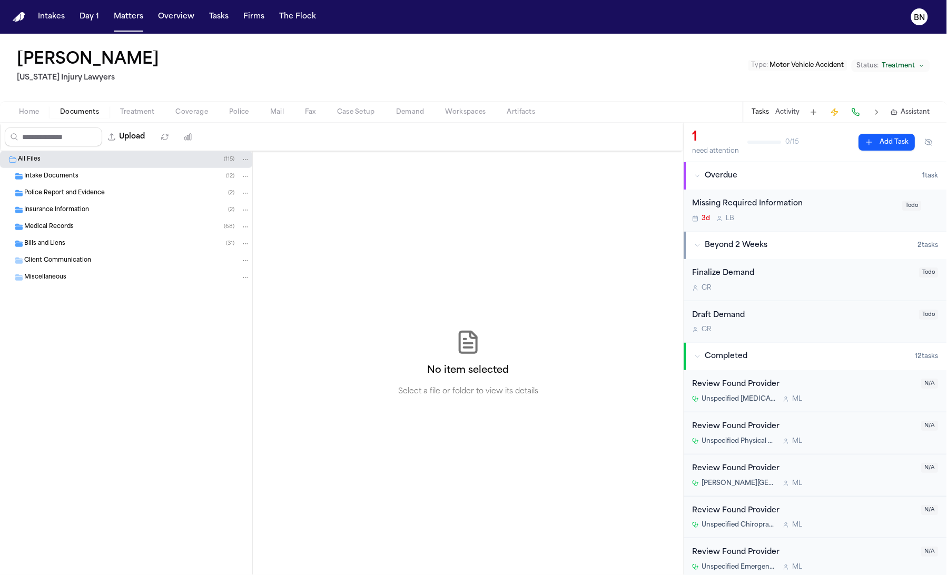
click at [58, 188] on div "Police Report and Evidence ( 2 )" at bounding box center [126, 193] width 252 height 17
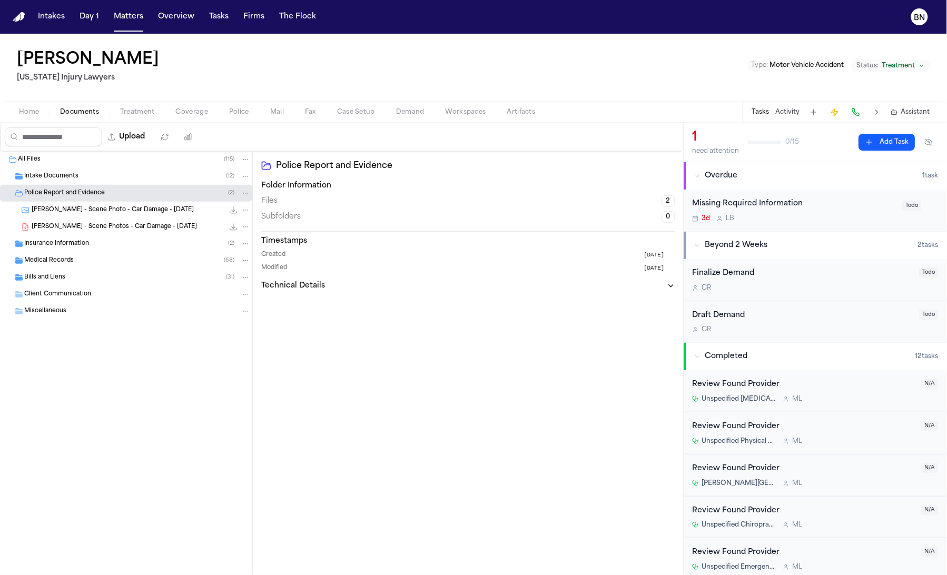
click at [91, 216] on div "[PERSON_NAME] - Scene Photo - Car Damage - [DATE] 622.6 KB • JPG" at bounding box center [126, 210] width 252 height 17
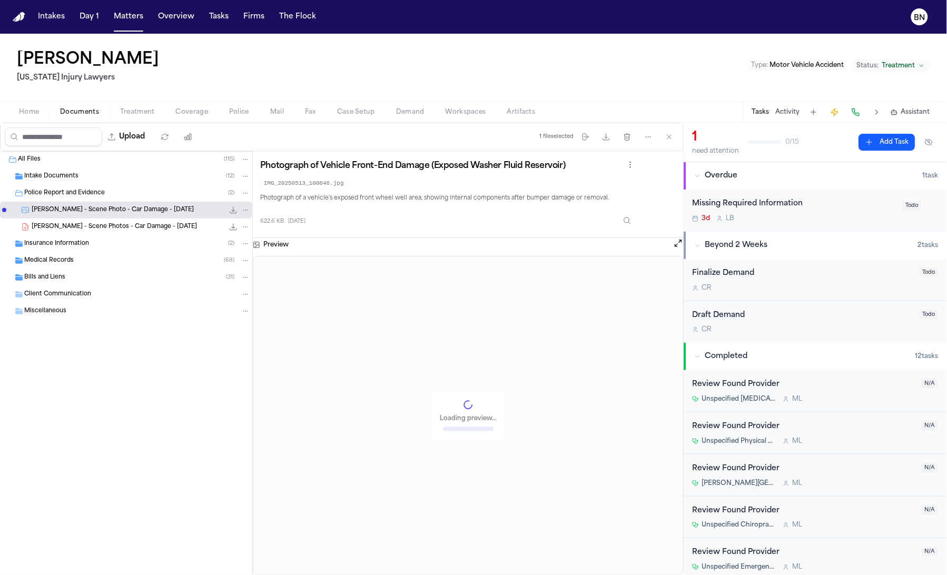
click at [94, 232] on div "[PERSON_NAME] - Scene Photos - Car Damage - [DATE] 1.6 MB • PDF" at bounding box center [141, 227] width 219 height 11
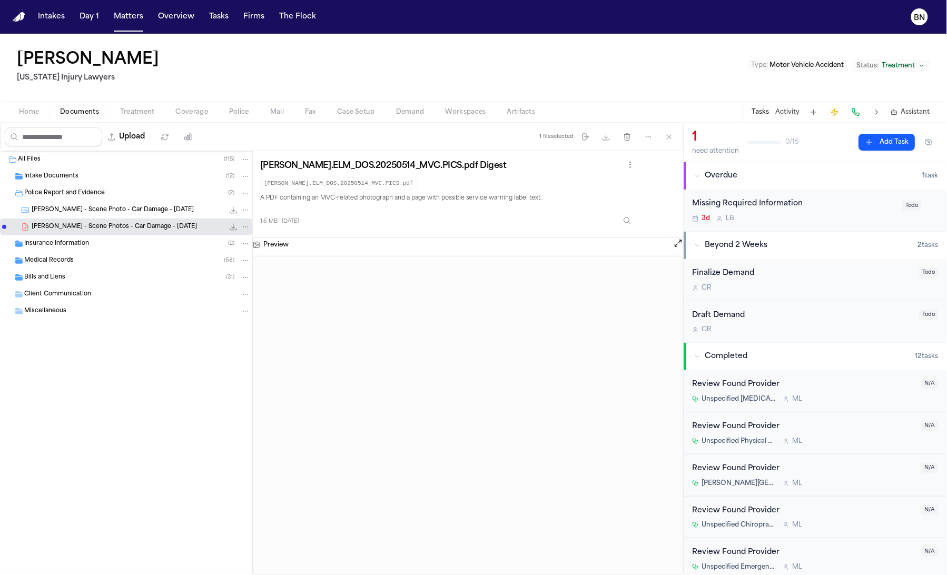
click at [90, 250] on div "Insurance Information ( 2 )" at bounding box center [126, 243] width 252 height 17
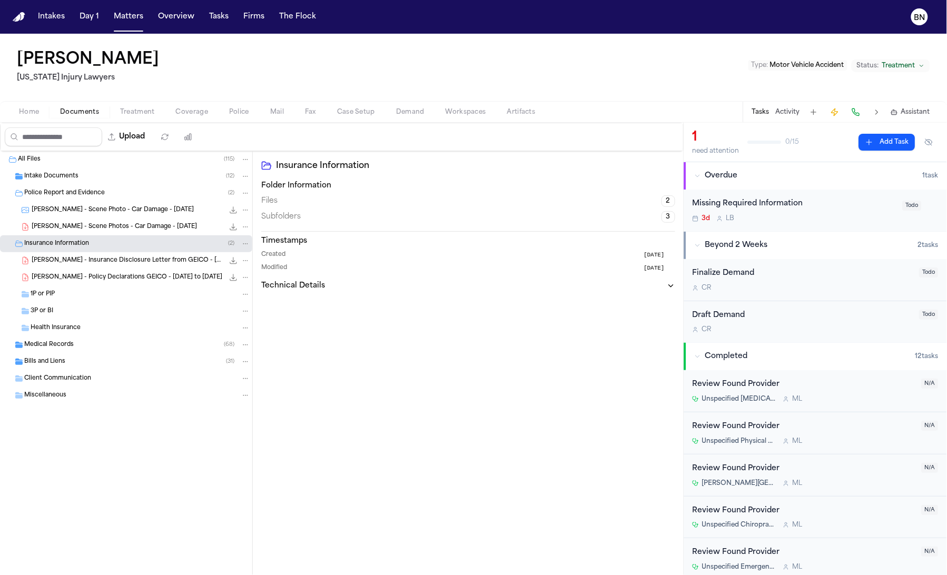
click at [789, 114] on button "Activity" at bounding box center [788, 112] width 24 height 8
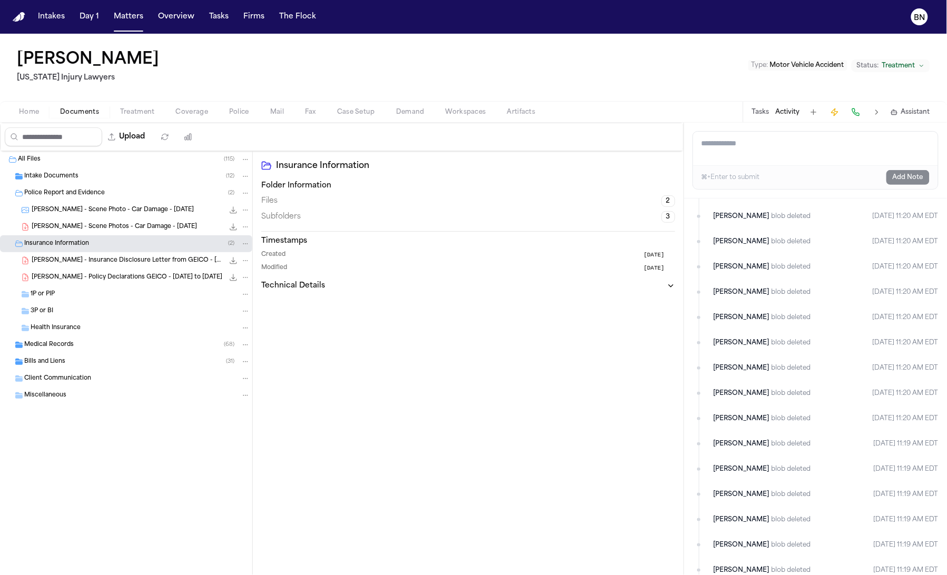
scroll to position [575, 0]
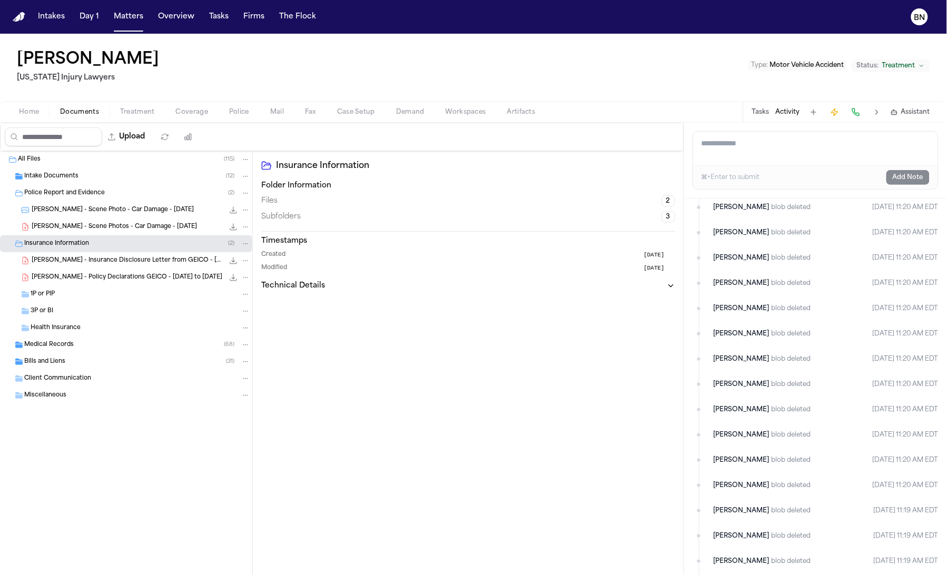
click at [732, 335] on span "[PERSON_NAME]" at bounding box center [742, 334] width 56 height 11
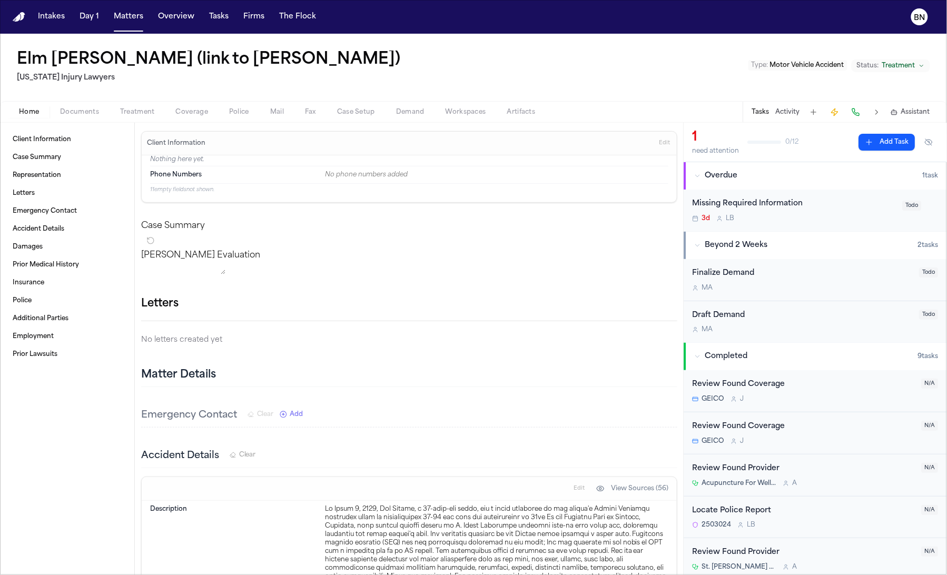
click at [66, 110] on span "Documents" at bounding box center [79, 112] width 39 height 8
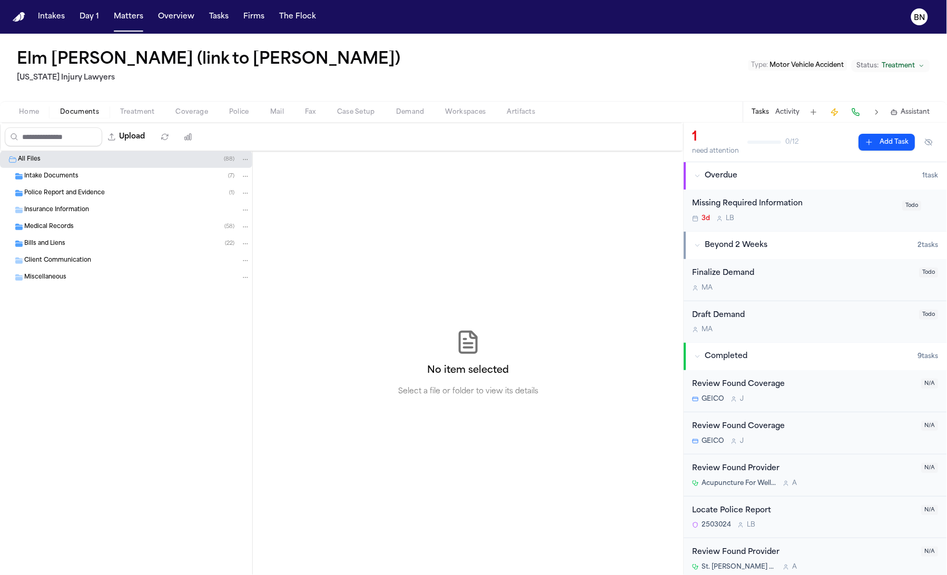
click at [85, 175] on div "Intake Documents ( 7 )" at bounding box center [137, 176] width 226 height 9
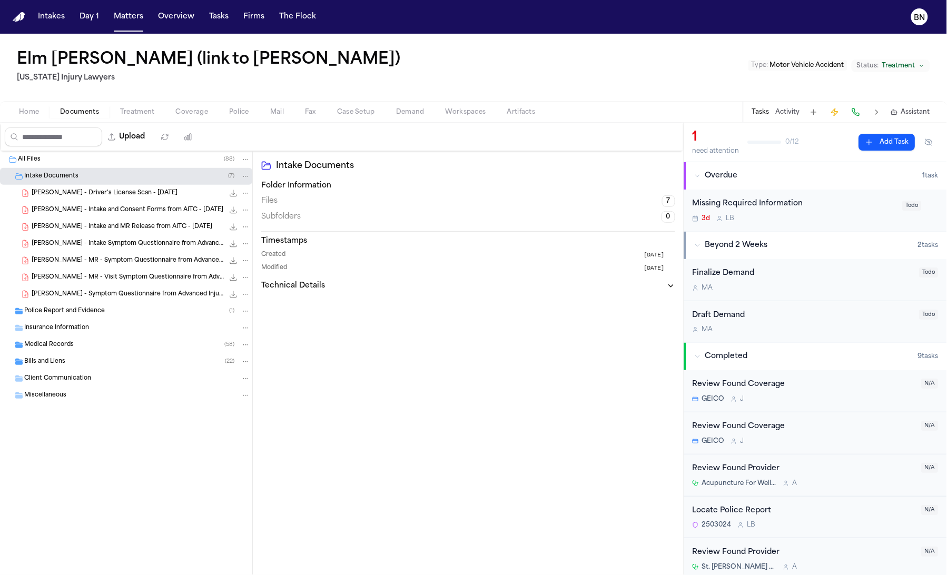
click at [786, 113] on button "Activity" at bounding box center [788, 112] width 24 height 8
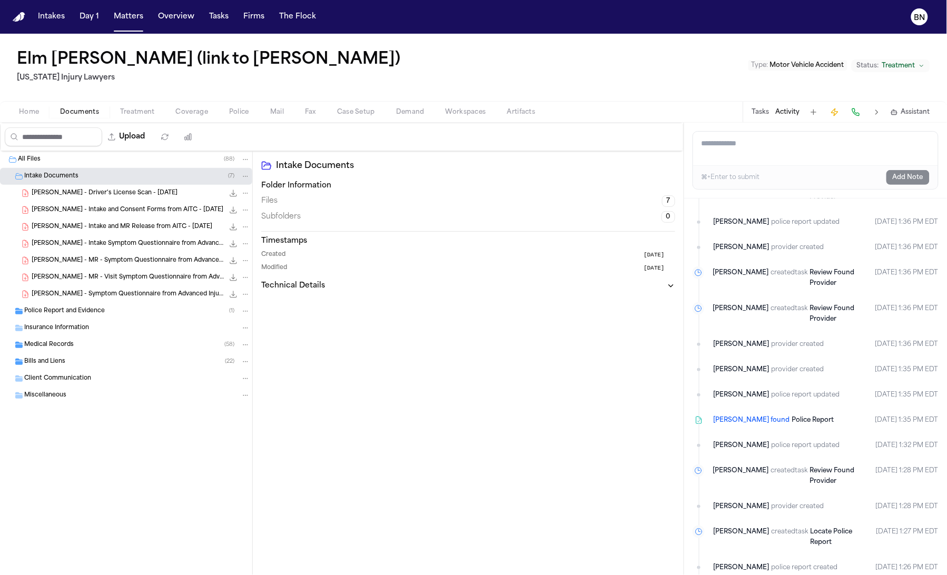
scroll to position [1069, 0]
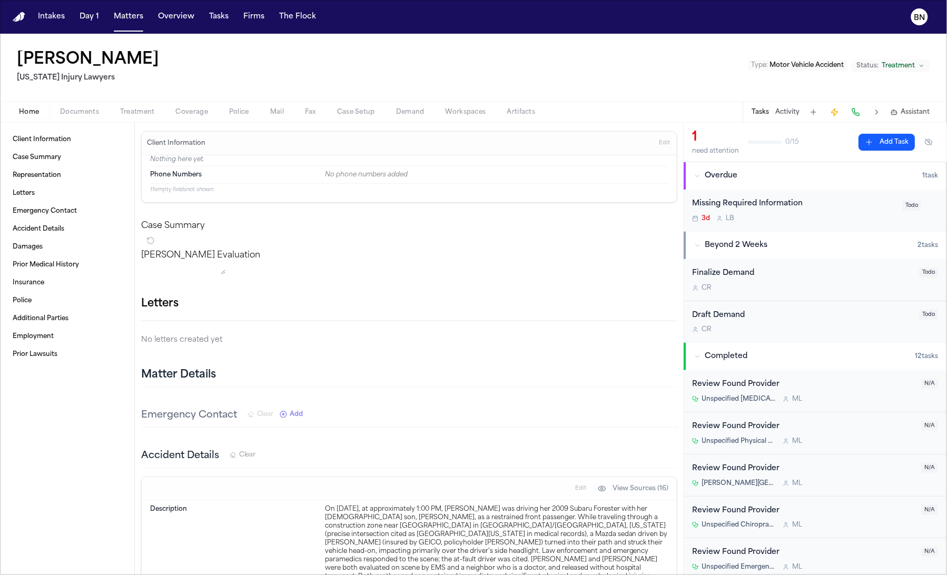
click at [791, 114] on button "Activity" at bounding box center [788, 112] width 24 height 8
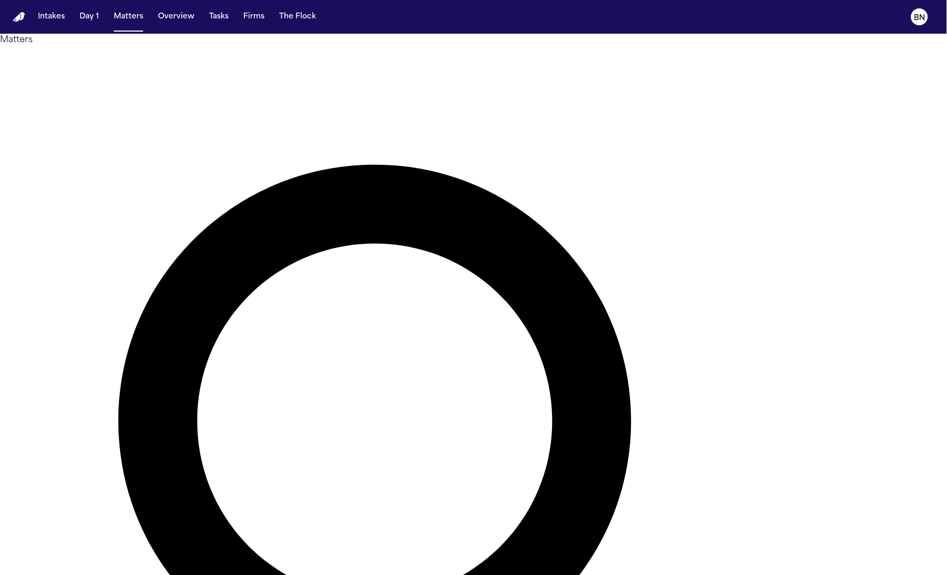
paste input "**********"
paste input "text"
type input "**********"
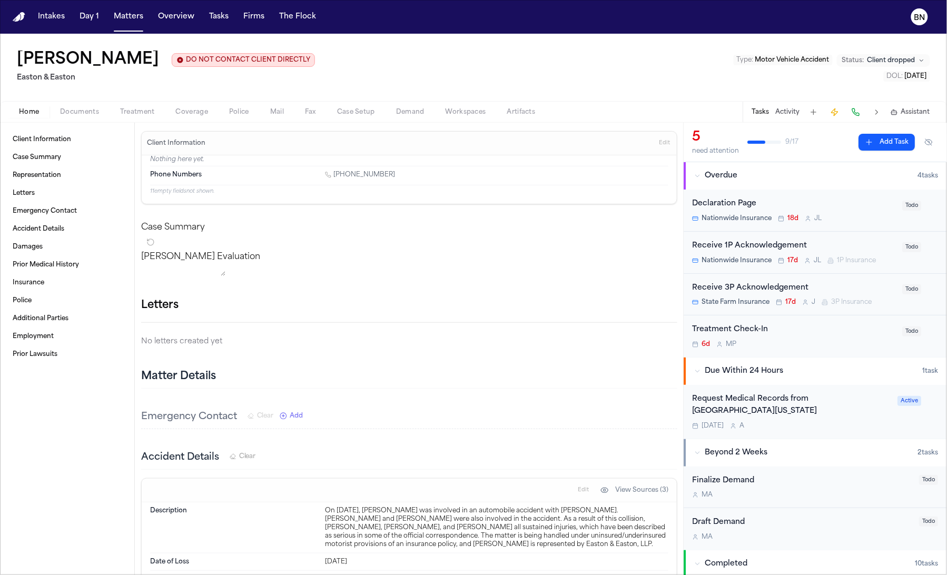
click at [774, 112] on div "Tasks Activity Assistant" at bounding box center [841, 112] width 196 height 21
click at [780, 112] on button "Activity" at bounding box center [788, 112] width 24 height 8
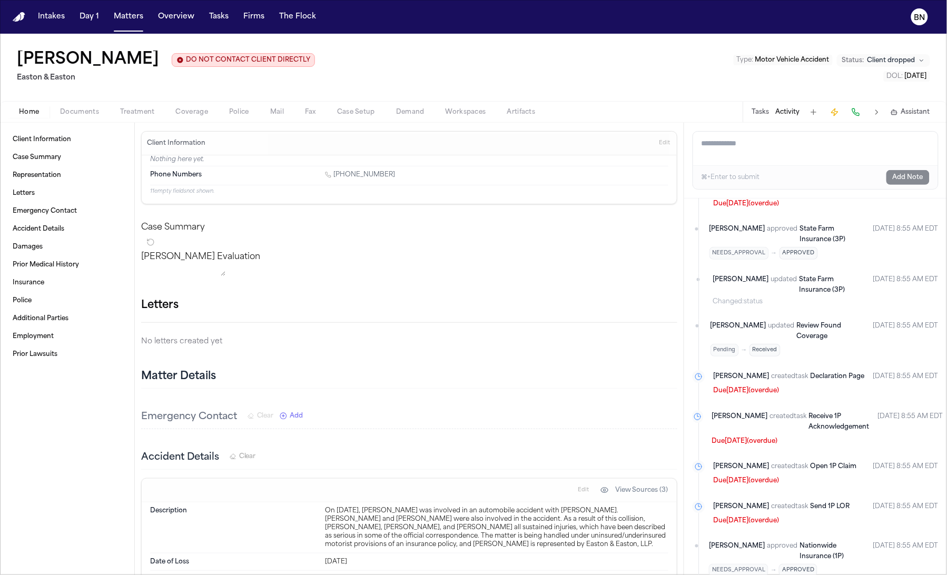
scroll to position [812, 0]
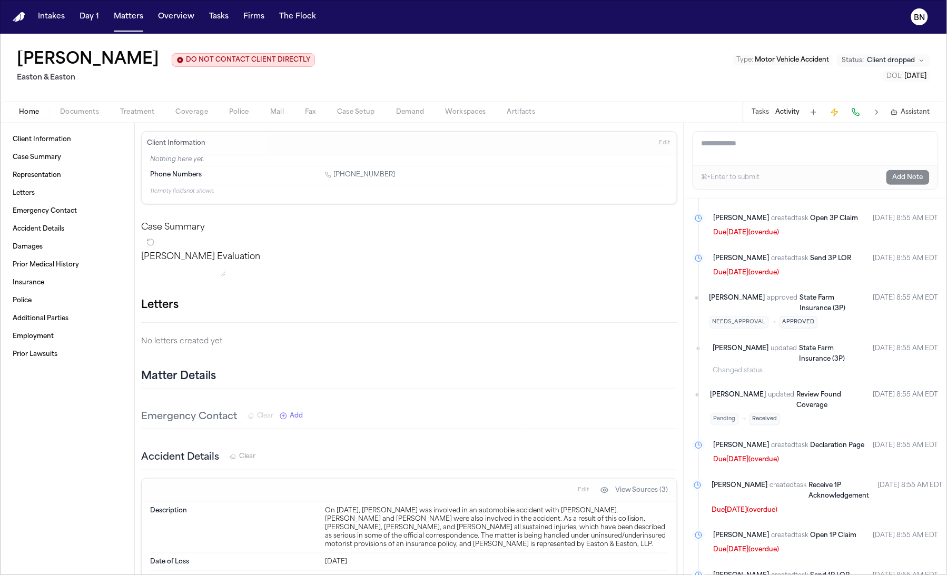
click at [101, 112] on button "Documents" at bounding box center [80, 112] width 60 height 13
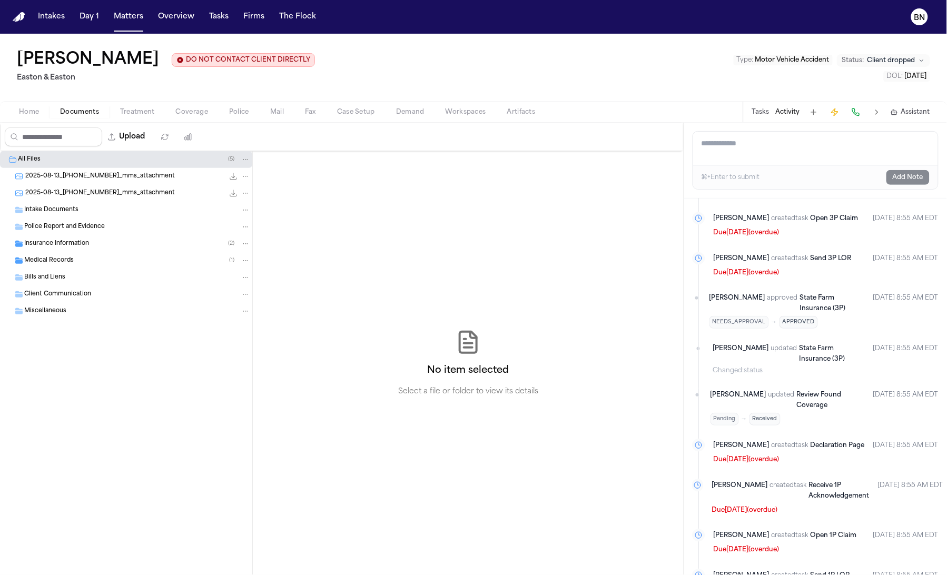
click at [133, 246] on div "Insurance Information ( 2 )" at bounding box center [137, 243] width 226 height 9
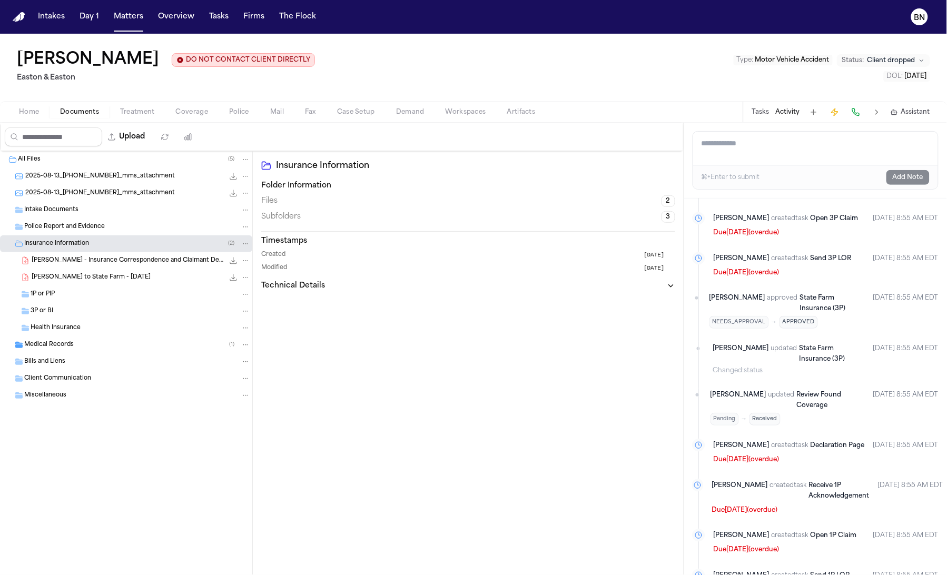
click at [132, 266] on div "[PERSON_NAME] - Insurance Correspondence and Claimant Designations to Nationwid…" at bounding box center [141, 260] width 219 height 11
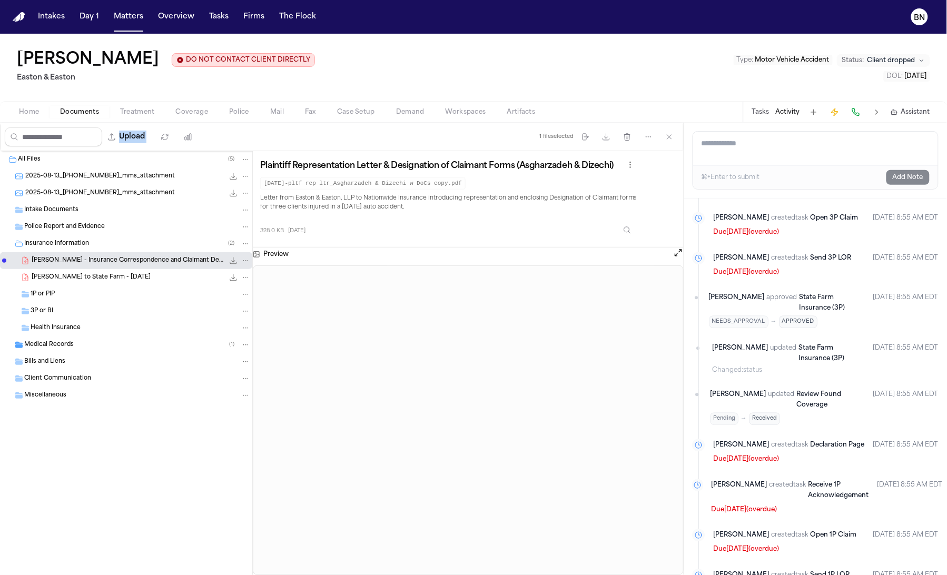
click at [252, 129] on div "Upload 1 file selected Move files Download files Delete files More actions Clea…" at bounding box center [342, 136] width 683 height 27
